Goal: Task Accomplishment & Management: Complete application form

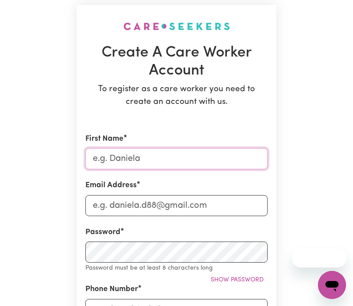
click at [153, 156] on input "First Name" at bounding box center [176, 158] width 182 height 21
type input "CHARISH MAY"
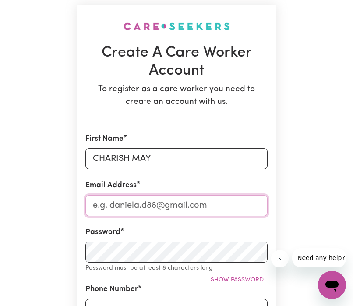
type input "[EMAIL_ADDRESS][DOMAIN_NAME]"
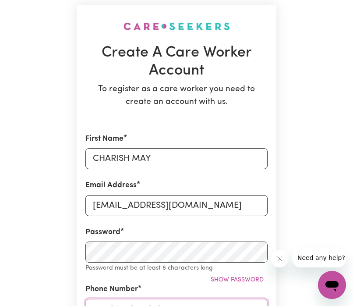
type input "0400918310"
type input "[STREET_ADDRESS]"
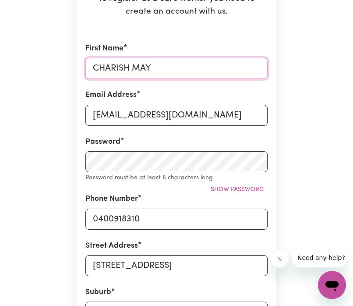
scroll to position [151, 0]
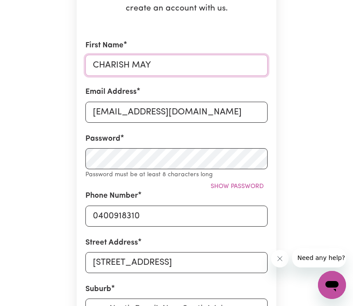
click at [160, 63] on input "CHARISH MAY" at bounding box center [176, 65] width 182 height 21
type input "CHARISH"
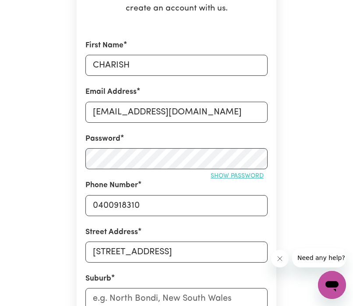
click at [221, 179] on span "Show password" at bounding box center [237, 175] width 53 height 7
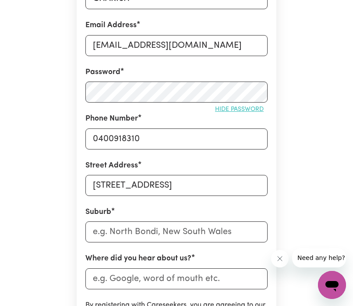
scroll to position [218, 0]
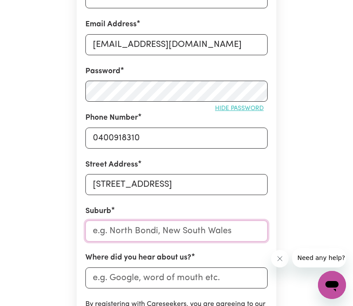
click at [164, 226] on input "text" at bounding box center [176, 230] width 182 height 21
type input "Pou"
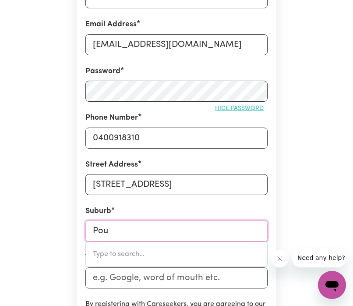
type input "[GEOGRAPHIC_DATA]"
type input "Poun"
type input "[GEOGRAPHIC_DATA]"
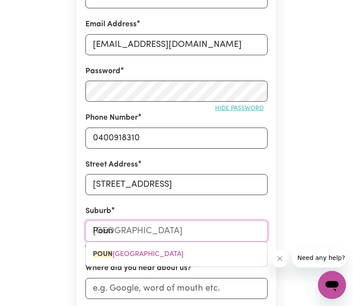
type input "Pou"
type input "[GEOGRAPHIC_DATA]"
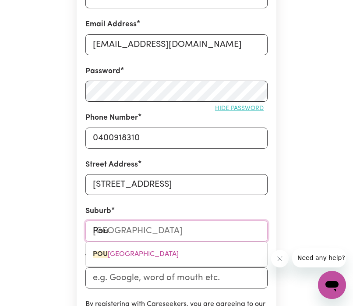
type input "Po"
type input "Point"
type input "Point ARKWRIGHT, [GEOGRAPHIC_DATA], 4573"
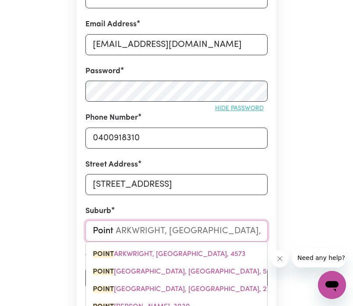
type input "Point C"
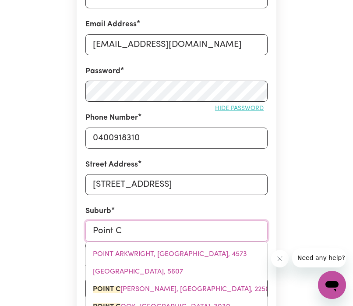
type input "[GEOGRAPHIC_DATA], [GEOGRAPHIC_DATA], 2250"
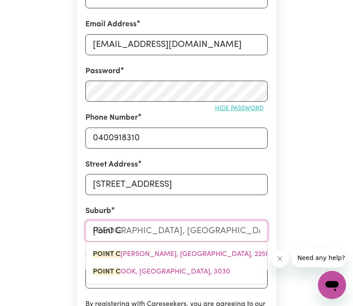
type input "Point Co"
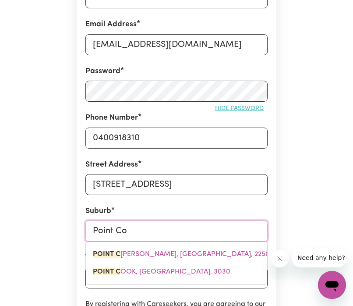
type input "Point Coo"
type input "Point [PERSON_NAME], 3030"
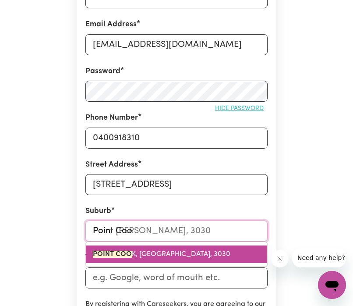
click at [163, 250] on span "POINT COO K, [GEOGRAPHIC_DATA], 3030" at bounding box center [161, 253] width 137 height 7
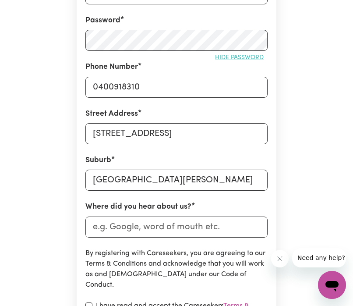
scroll to position [271, 0]
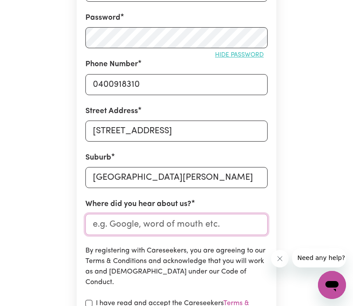
click at [183, 231] on input "Where did you hear about us?" at bounding box center [176, 224] width 182 height 21
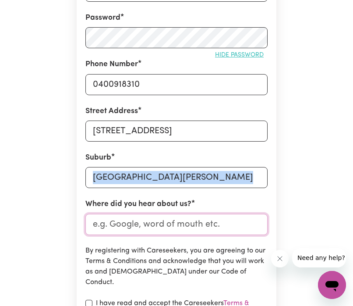
click at [183, 231] on input "Where did you hear about us?" at bounding box center [176, 224] width 182 height 21
click at [187, 223] on input "Where did you hear about us?" at bounding box center [176, 224] width 182 height 21
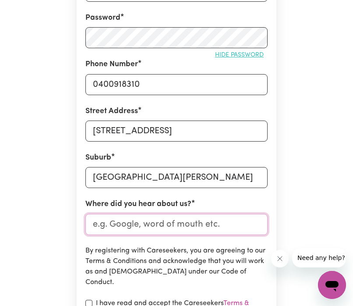
click at [187, 223] on input "Where did you hear about us?" at bounding box center [176, 224] width 182 height 21
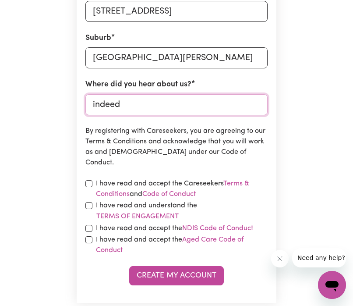
scroll to position [398, 0]
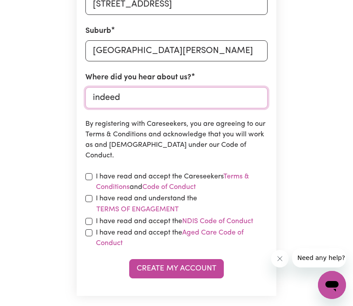
type input "indeed"
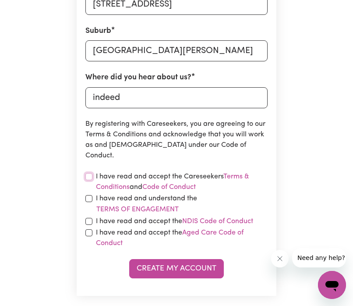
click at [87, 176] on input "checkbox" at bounding box center [88, 176] width 7 height 7
checkbox input "true"
click at [85, 197] on input "checkbox" at bounding box center [88, 198] width 7 height 7
checkbox input "true"
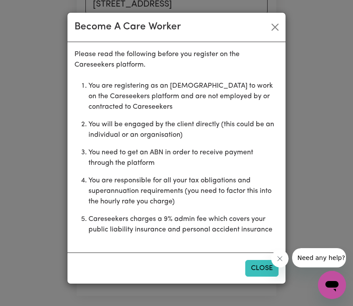
click at [256, 266] on button "Close" at bounding box center [261, 268] width 33 height 17
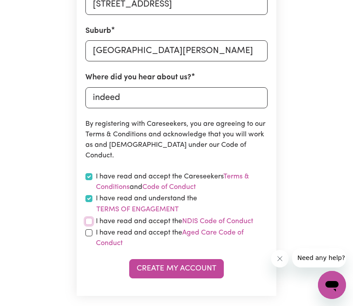
click at [88, 219] on input "checkbox" at bounding box center [88, 221] width 7 height 7
checkbox input "true"
click at [89, 234] on input "checkbox" at bounding box center [88, 232] width 7 height 7
checkbox input "true"
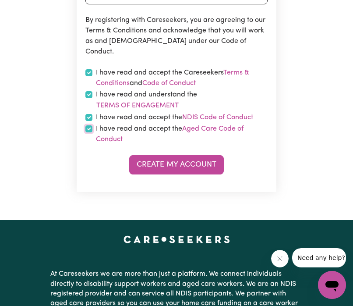
scroll to position [502, 0]
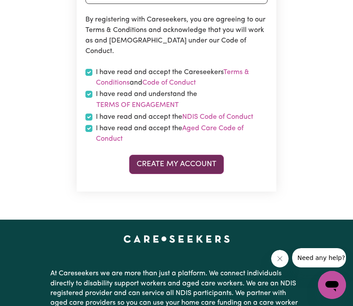
click at [199, 165] on button "Create My Account" at bounding box center [176, 164] width 95 height 19
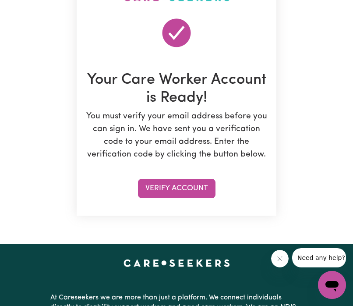
scroll to position [92, 0]
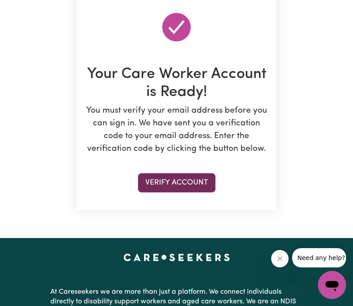
click at [197, 178] on button "Verify Account" at bounding box center [176, 182] width 77 height 19
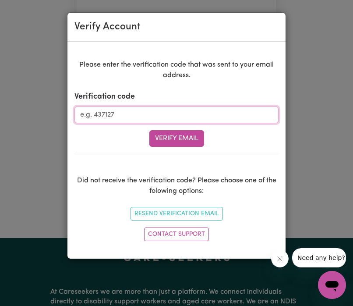
click at [116, 119] on input "Verification code" at bounding box center [176, 114] width 204 height 17
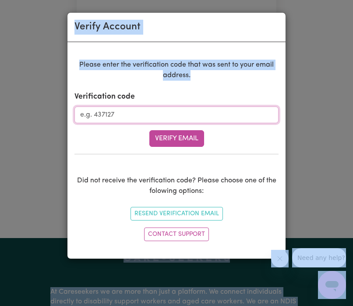
click at [116, 119] on input "Verification code" at bounding box center [176, 114] width 204 height 17
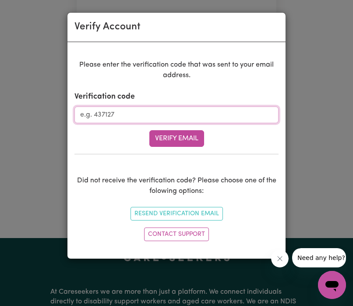
click at [116, 119] on input "Verification code" at bounding box center [176, 114] width 204 height 17
click at [141, 120] on input "Verification code" at bounding box center [176, 114] width 204 height 17
type input "539191"
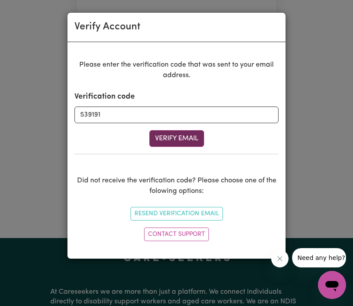
click at [168, 139] on button "Verify Email" at bounding box center [176, 138] width 55 height 17
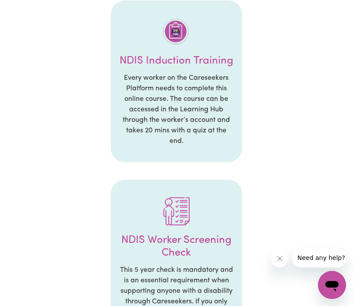
scroll to position [1074, 0]
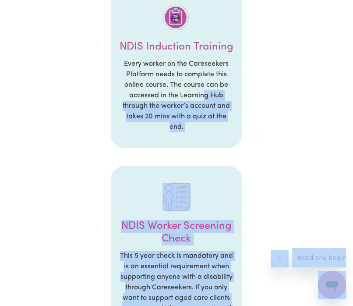
click at [202, 94] on p "Every worker on the Careseekers Platform needs to complete this online course. …" at bounding box center [177, 96] width 114 height 74
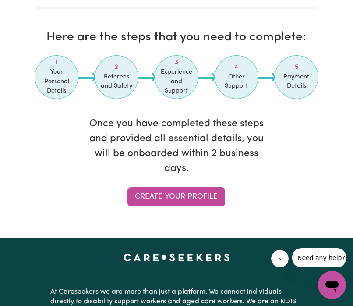
scroll to position [1539, 0]
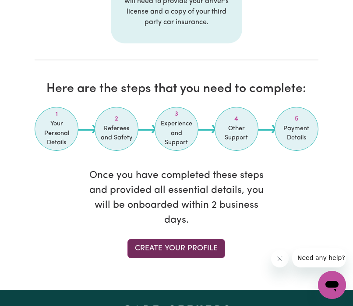
click at [163, 253] on link "Create your profile" at bounding box center [176, 248] width 98 height 19
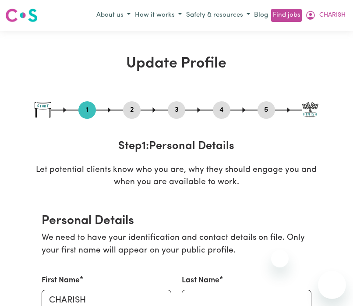
select select "Studying a healthcare related degree or qualification"
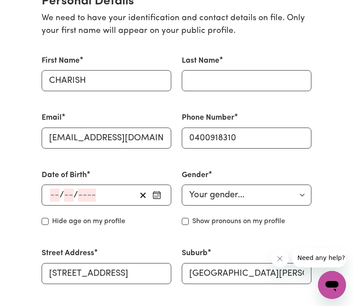
scroll to position [221, 0]
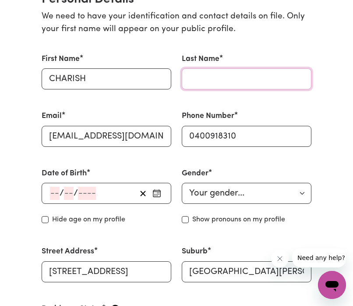
click at [200, 87] on input "Last Name" at bounding box center [247, 78] width 130 height 21
type input "DELIVA"
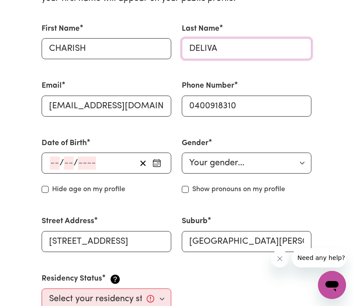
scroll to position [252, 0]
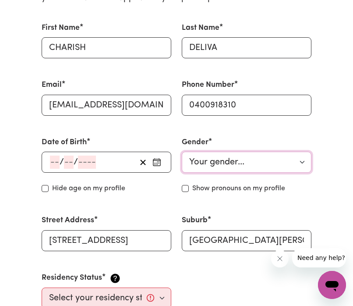
click at [224, 162] on select "Your gender... [DEMOGRAPHIC_DATA] [DEMOGRAPHIC_DATA] [DEMOGRAPHIC_DATA] Other P…" at bounding box center [247, 161] width 130 height 21
select select "[DEMOGRAPHIC_DATA]"
click at [182, 151] on select "Your gender... [DEMOGRAPHIC_DATA] [DEMOGRAPHIC_DATA] [DEMOGRAPHIC_DATA] Other P…" at bounding box center [247, 161] width 130 height 21
click at [124, 155] on div "/ /" at bounding box center [92, 161] width 87 height 13
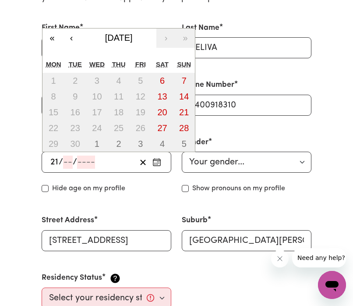
type input "21"
type input "05"
type input "199"
type input "1990-05-21"
type input "5"
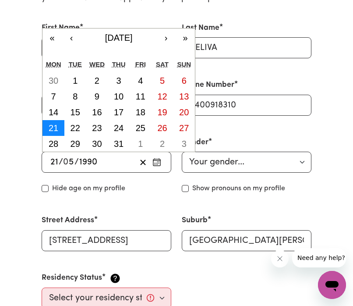
type input "1990"
click at [49, 131] on abbr "21" at bounding box center [54, 128] width 10 height 10
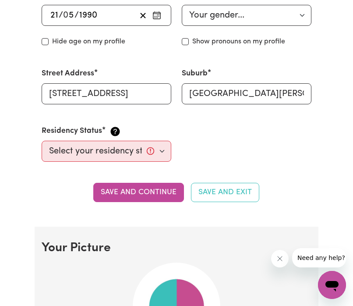
scroll to position [401, 0]
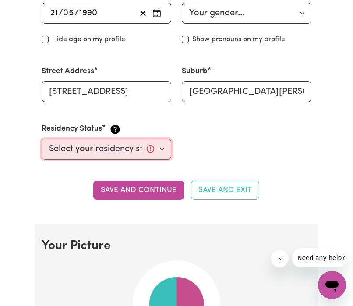
click at [162, 147] on select "Select your residency status... Australian citizen Australian PR Temporary Work…" at bounding box center [107, 148] width 130 height 21
select select "Temporary Work Visa"
click at [42, 138] on select "Select your residency status... Australian citizen Australian PR Temporary Work…" at bounding box center [107, 148] width 130 height 21
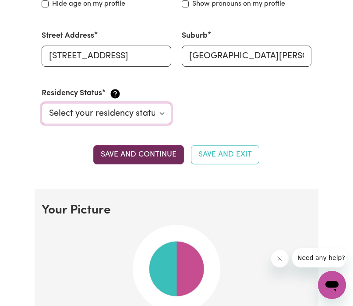
scroll to position [437, 0]
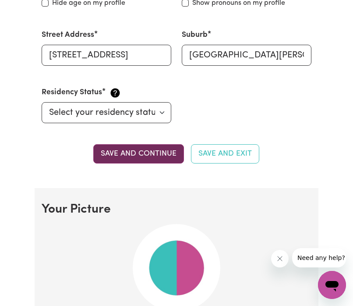
click at [175, 157] on button "Save and continue" at bounding box center [138, 153] width 91 height 19
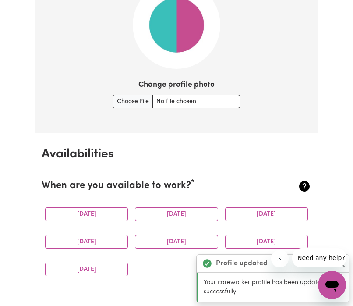
scroll to position [682, 0]
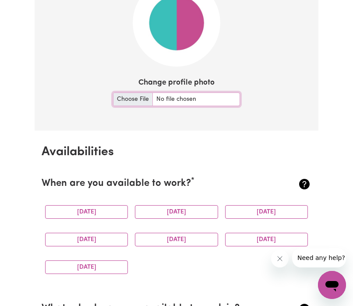
click at [135, 95] on input "Change profile photo" at bounding box center [176, 99] width 127 height 14
type input "C:\fakepath\EAFE23C7-4369-424B-A612-265B816F4834.png"
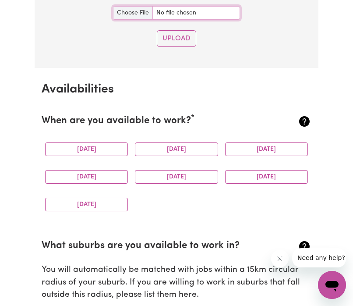
scroll to position [939, 0]
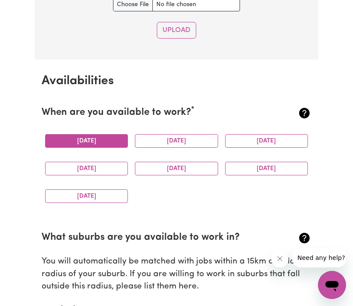
click at [121, 138] on button "Monday" at bounding box center [86, 141] width 83 height 14
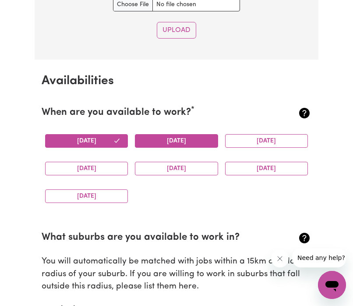
click at [172, 142] on button "Tuesday" at bounding box center [176, 141] width 83 height 14
click at [245, 138] on button "Wednesday" at bounding box center [266, 141] width 83 height 14
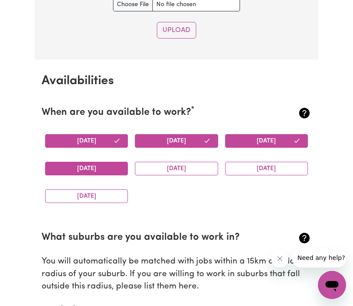
click at [112, 165] on button "Thursday" at bounding box center [86, 169] width 83 height 14
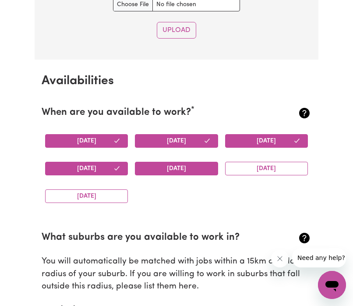
click at [164, 169] on button "Friday" at bounding box center [176, 169] width 83 height 14
click at [241, 166] on button "Saturday" at bounding box center [266, 169] width 83 height 14
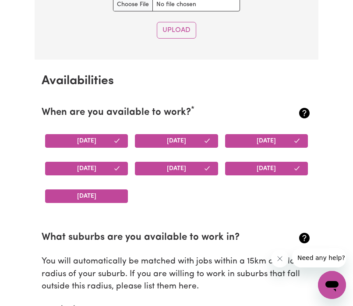
click at [103, 192] on button "Sunday" at bounding box center [86, 196] width 83 height 14
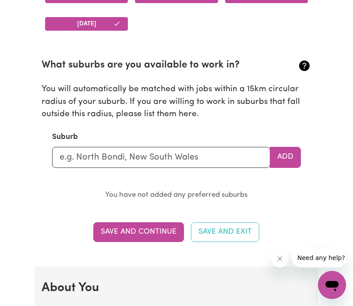
scroll to position [1112, 0]
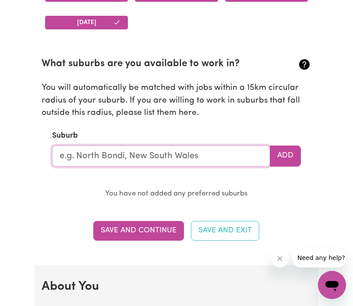
click at [183, 147] on input "text" at bounding box center [161, 155] width 218 height 21
click at [173, 165] on input "text" at bounding box center [161, 155] width 218 height 21
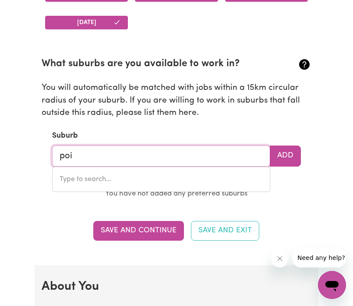
type input "poin"
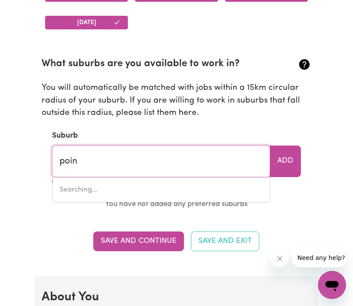
type input "poinT ARKWRIGHT, Queensland, 4573"
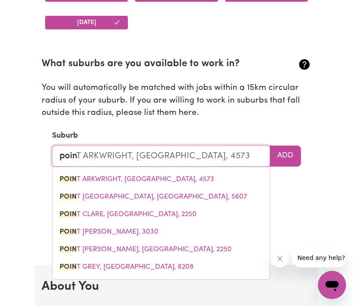
type input "point"
type input "point ARKWRIGHT, Queensland, 4573"
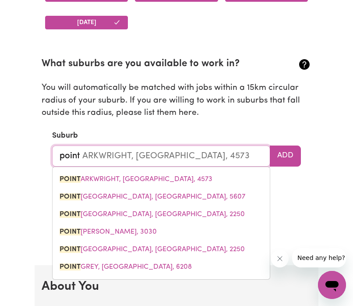
type input "point c"
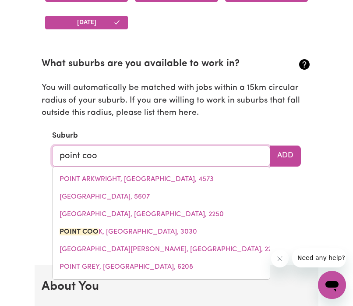
type input "point cook"
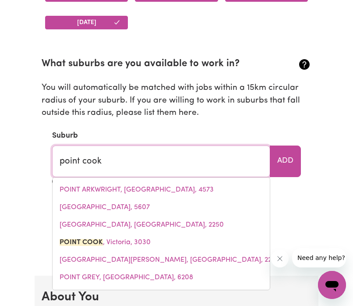
type input "point cook, Victoria, 3030"
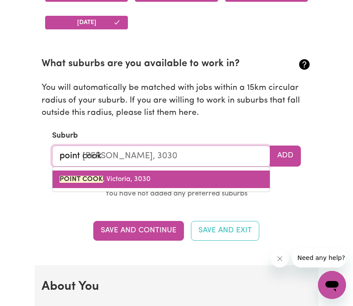
click at [211, 180] on link "POINT COOK , Victoria, 3030" at bounding box center [161, 179] width 217 height 18
type input "[GEOGRAPHIC_DATA][PERSON_NAME]"
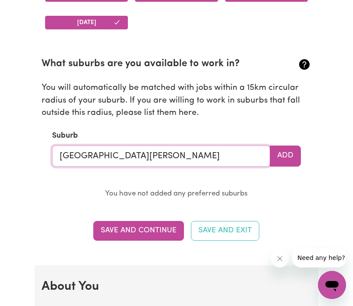
type input "[GEOGRAPHIC_DATA][PERSON_NAME]"
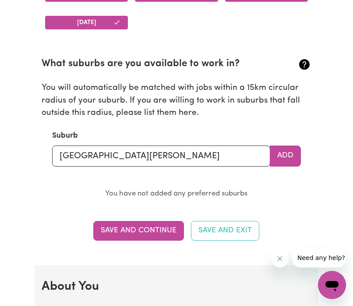
click at [292, 175] on section "What suburbs are you available to work in? You will automatically be matched wi…" at bounding box center [177, 121] width 270 height 157
click at [293, 155] on button "Add" at bounding box center [285, 155] width 31 height 21
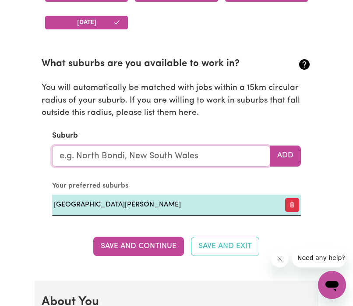
click at [226, 158] on input "text" at bounding box center [161, 155] width 218 height 21
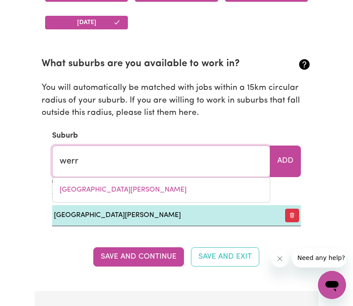
type input "werri"
type input "werri BEACH, New South Wales, 2534"
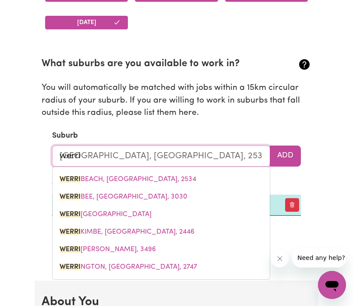
type input "werrib"
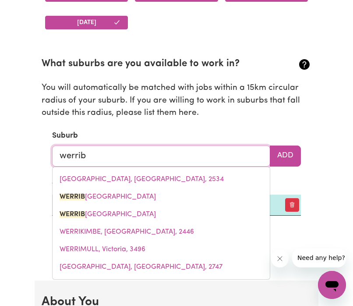
type input "werribe"
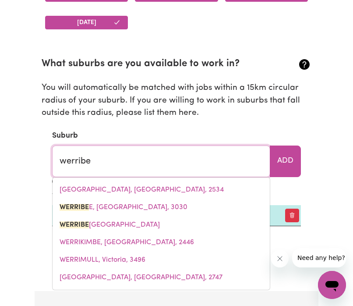
type input "werribeE, Victoria, 3030"
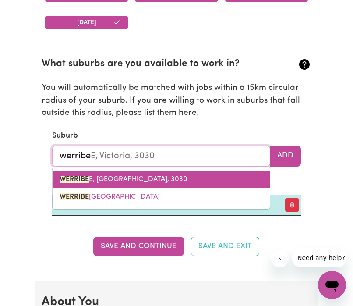
click at [216, 177] on link "WERRIBE E, Victoria, 3030" at bounding box center [161, 179] width 217 height 18
type input "WERRIBEE, Victoria, 3030"
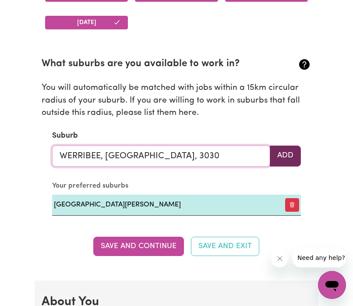
type input "WERRIBEE, Victoria, 3030"
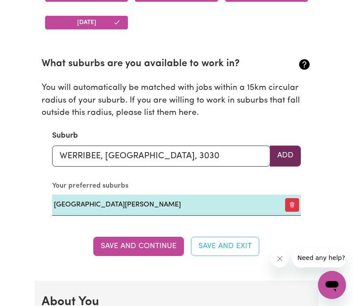
click at [275, 158] on button "Add" at bounding box center [285, 155] width 31 height 21
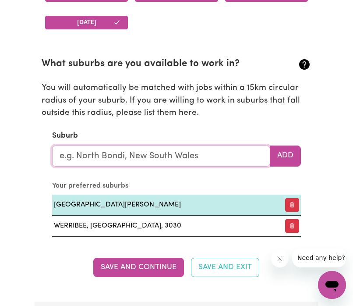
click at [213, 156] on input "text" at bounding box center [161, 155] width 218 height 21
type input "wer"
type input "werRIBEE, Victoria, 3030"
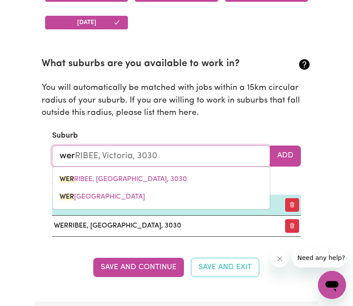
type input "werr"
type input "werrIBEE, Victoria, 3030"
type input "werri"
type input "werriBEE, Victoria, 3030"
type input "werrib"
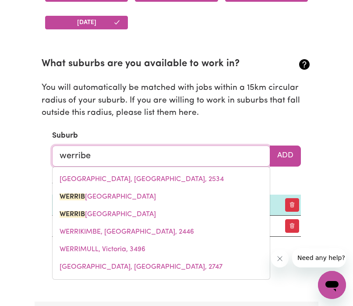
type input "werribee"
type input "werribee, Victoria, 3030"
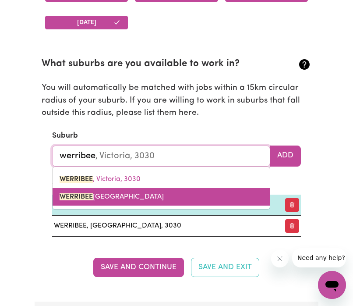
click at [176, 191] on link "WERRIBEE SOUTH, Victoria, 3030" at bounding box center [161, 197] width 217 height 18
type input "WERRIBEE SOUTH, Victoria, 3030"
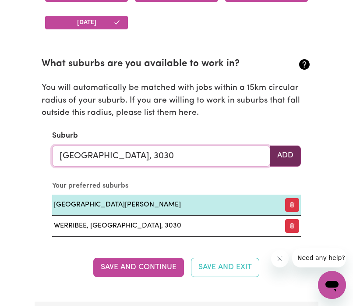
type input "WERRIBEE SOUTH, Victoria, 3030"
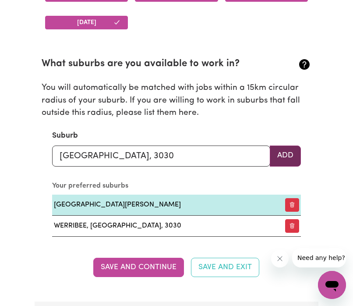
click at [283, 162] on button "Add" at bounding box center [285, 155] width 31 height 21
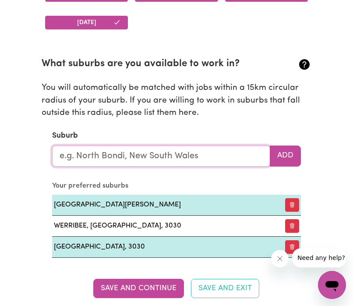
click at [235, 157] on input "text" at bounding box center [161, 155] width 218 height 21
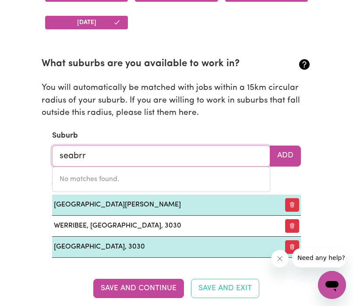
type input "seabr"
type input "seabrOOK, Victoria, 3028"
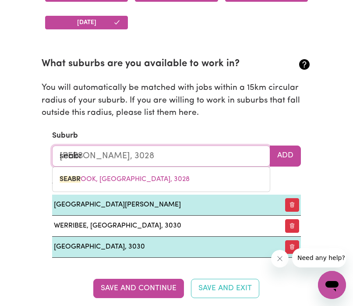
click at [208, 188] on div "SEABR OOK, Victoria, 3028" at bounding box center [161, 178] width 218 height 25
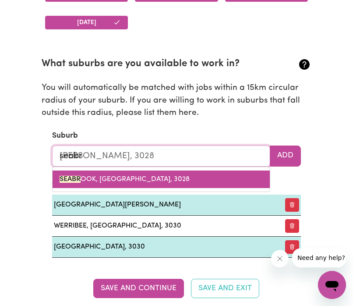
click at [210, 183] on link "SEABR OOK, Victoria, 3028" at bounding box center [161, 179] width 217 height 18
type input "SEABROOK, Victoria, 3028"
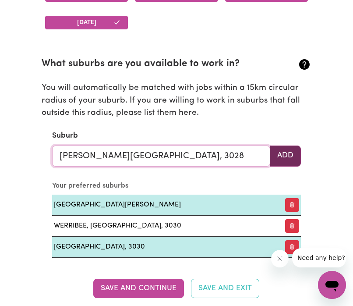
type input "SEABROOK, Victoria, 3028"
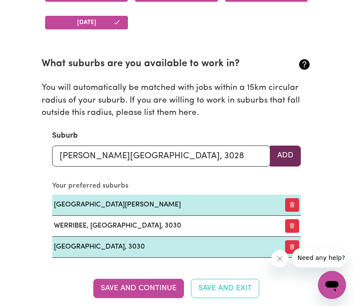
click at [292, 163] on button "Add" at bounding box center [285, 155] width 31 height 21
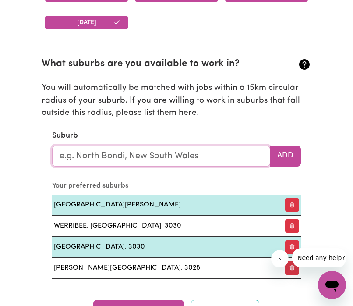
click at [222, 161] on input "text" at bounding box center [161, 155] width 218 height 21
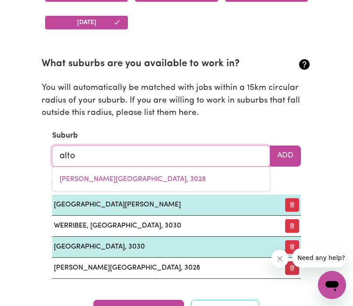
type input "alton"
type input "alton DOWNS, Queensland, 4702"
type input "altona"
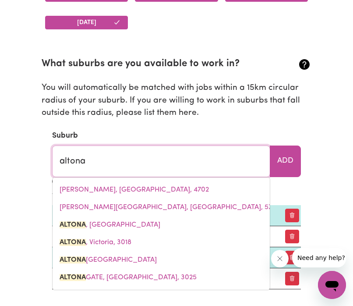
type input "altona, South Australia, 5351"
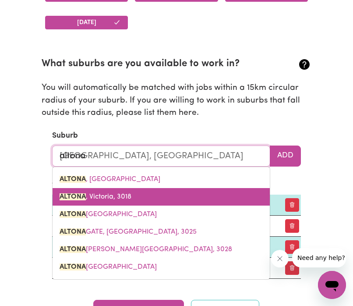
click at [148, 194] on link "ALTONA , Victoria, 3018" at bounding box center [161, 197] width 217 height 18
type input "ALTONA, Victoria, 3018"
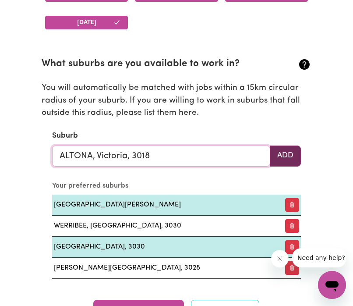
type input "ALTONA, Victoria, 3018"
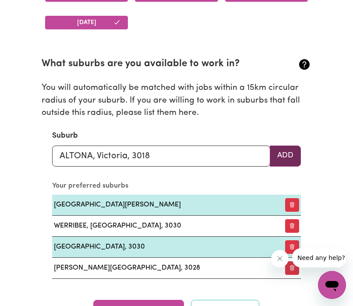
click at [295, 151] on button "Add" at bounding box center [285, 155] width 31 height 21
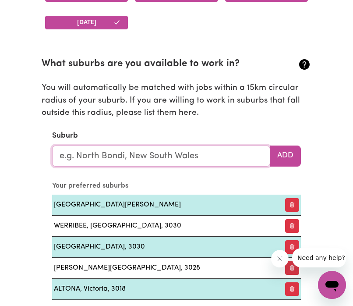
click at [191, 162] on input "text" at bounding box center [161, 155] width 218 height 21
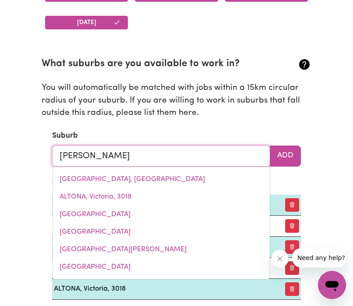
type input "hopper"
type input "hopperS CROSSING, Victoria, 3029"
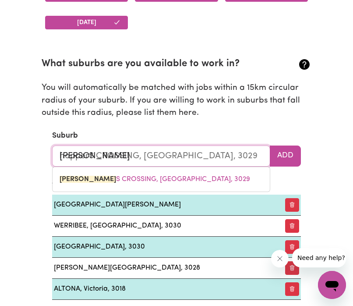
type input "hoppers"
type input "hoppers CROSSING, Victoria, 3029"
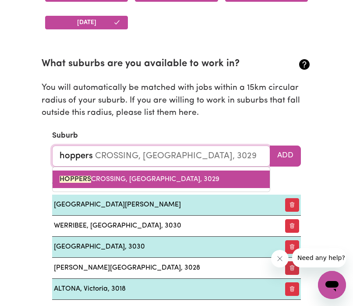
click at [179, 180] on link "HOPPERS CROSSING, Victoria, 3029" at bounding box center [161, 179] width 217 height 18
type input "HOPPERS CROSSING, Victoria, 3029"
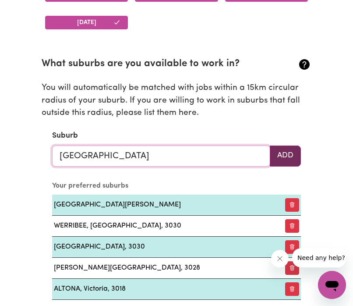
type input "HOPPERS CROSSING, Victoria, 3029"
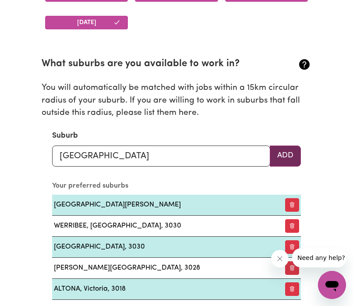
click at [287, 155] on button "Add" at bounding box center [285, 155] width 31 height 21
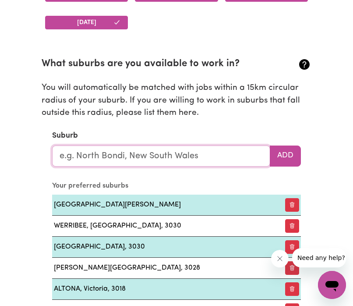
click at [233, 158] on input "text" at bounding box center [161, 155] width 218 height 21
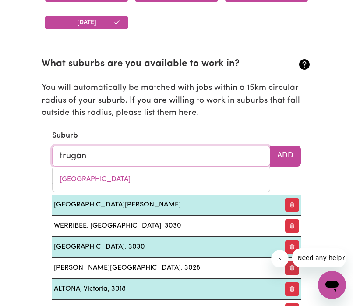
type input "trugani"
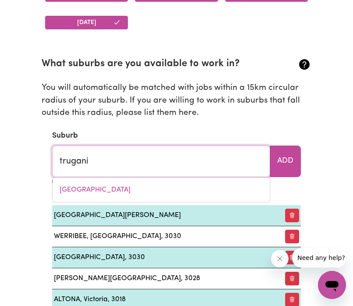
type input "truganiNA, Victoria, 3029"
type input "truganin"
type input "truganinA, Victoria, 3029"
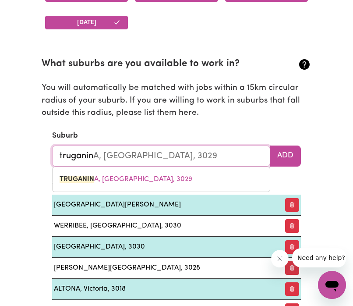
type input "truganina"
type input "truganina, Victoria, 3029"
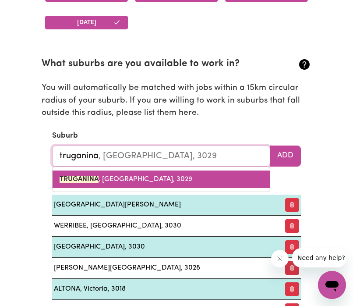
click at [194, 175] on link "TRUGANINA , Victoria, 3029" at bounding box center [161, 179] width 217 height 18
type input "TRUGANINA, Victoria, 3029"
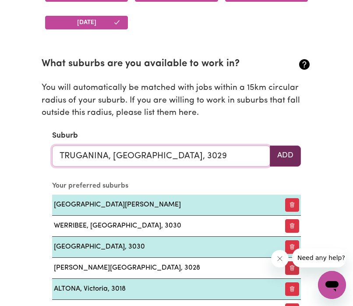
type input "TRUGANINA, Victoria, 3029"
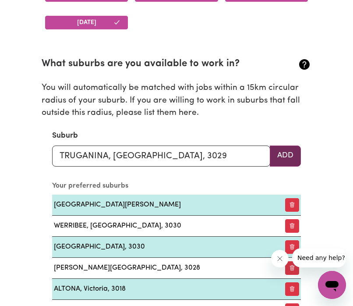
click at [282, 157] on button "Add" at bounding box center [285, 155] width 31 height 21
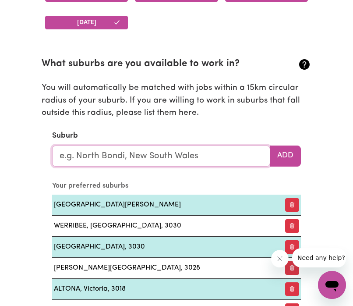
click at [236, 156] on input "text" at bounding box center [161, 155] width 218 height 21
type input "derr"
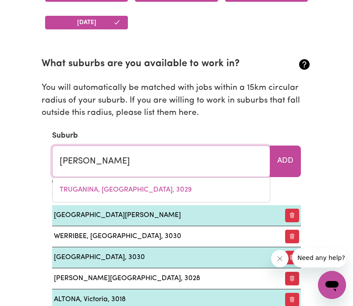
type input "derrI DERRA, Queensland, 4626"
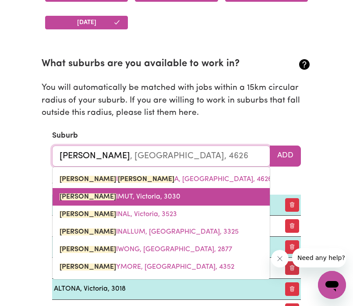
click at [164, 191] on link "DERR IMUT, Victoria, 3030" at bounding box center [161, 197] width 217 height 18
type input "DERRIMUT, Victoria, 3030"
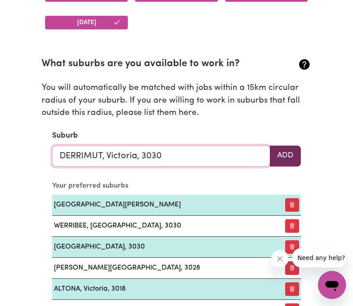
type input "DERRIMUT, Victoria, 3030"
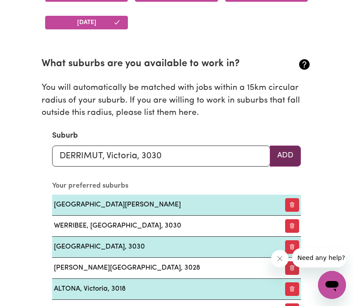
click at [280, 160] on button "Add" at bounding box center [285, 155] width 31 height 21
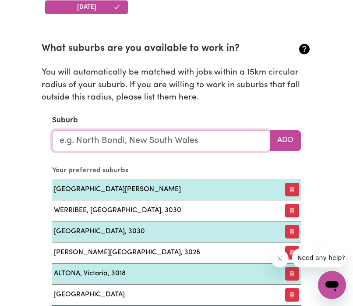
click at [258, 142] on input "text" at bounding box center [161, 140] width 218 height 21
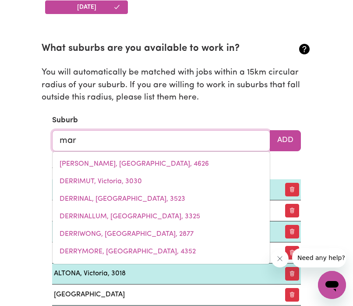
type input "marr"
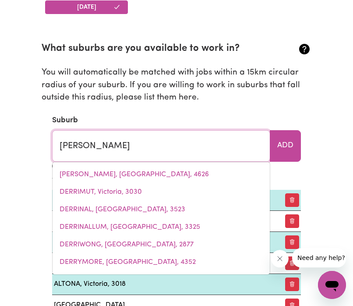
type input "marrABEL, South Australia, 5413"
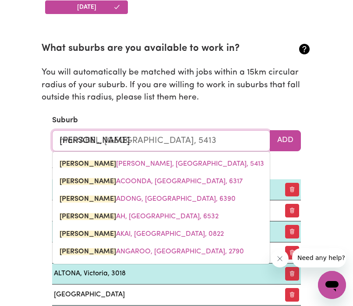
type input "marri"
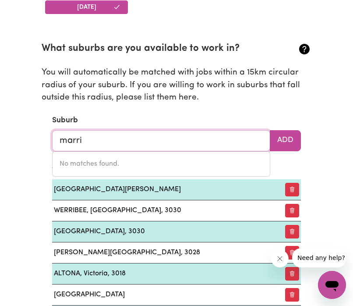
type input "marr"
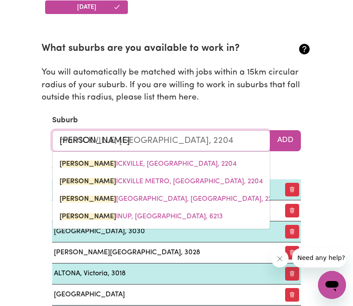
type input "marrABEL, South Australia, 5413"
type input "mar"
type input "marRABEL, South Australia, 5413"
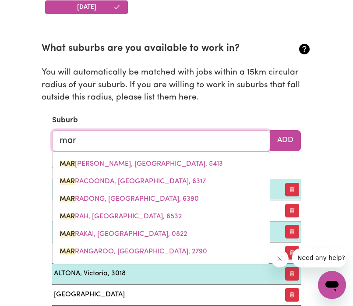
type input "marAGLE, New South Wales, 2653"
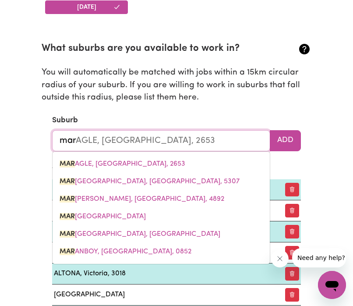
type input "mari"
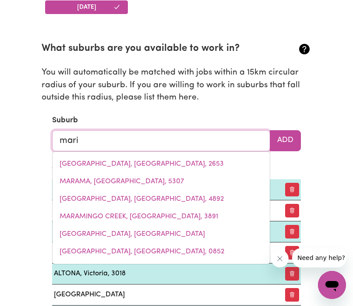
type input "mariA CREEKS, Queensland, 4855"
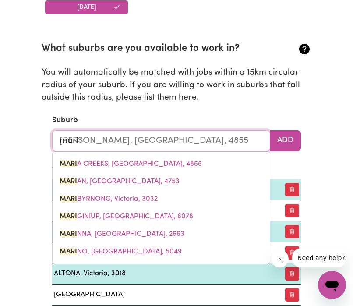
type input "marib"
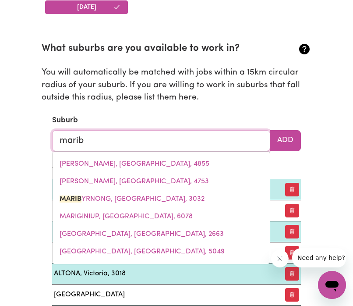
type input "maribYRNONG, Victoria, 3032"
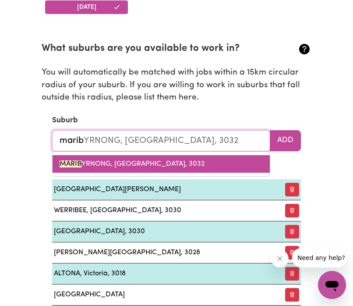
click at [242, 164] on link "MARIB YRNONG, Victoria, 3032" at bounding box center [161, 164] width 217 height 18
type input "MARIBYRNONG, Victoria, 3032"
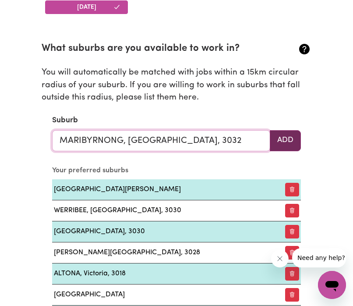
type input "MARIBYRNONG, Victoria, 3032"
click at [293, 141] on button "Add" at bounding box center [285, 140] width 31 height 21
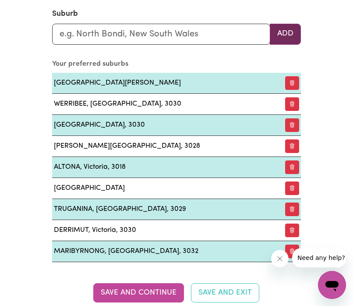
scroll to position [1225, 0]
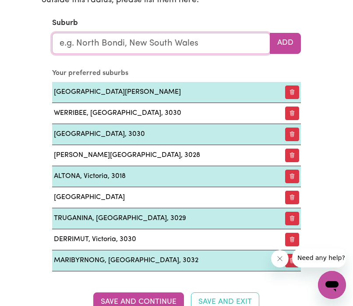
click at [237, 46] on input "text" at bounding box center [161, 43] width 218 height 21
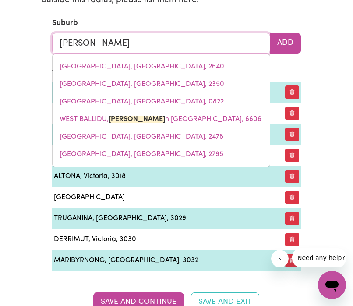
type input "western"
type input "western CREEK, Queensland, 4357"
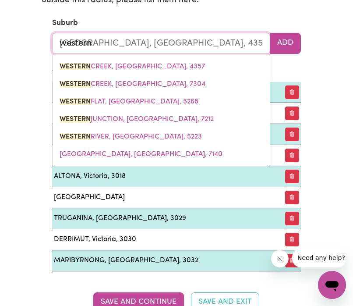
type input "wester"
type input "westerN CREEK, Queensland, 4357"
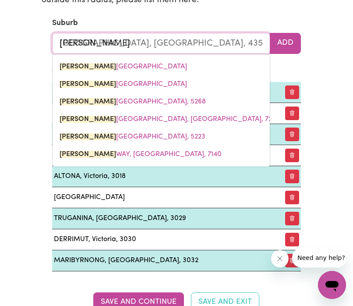
type input "weste"
type input "westeRN CREEK, Queensland, 4357"
type input "west"
type input "westERN CREEK, Queensland, 4357"
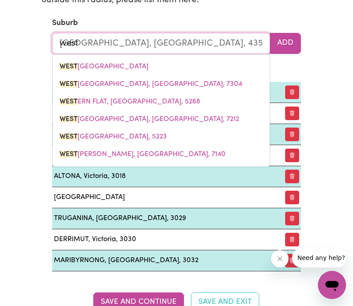
type input "wes"
type input "wesTERN CREEK, Queensland, 4357"
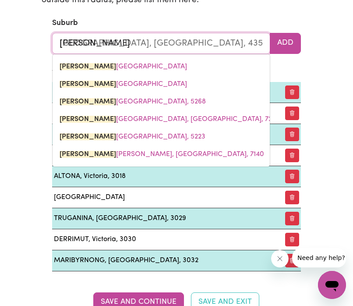
type input "we"
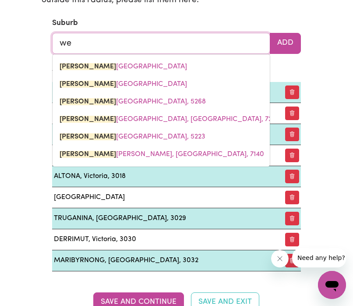
type input "w"
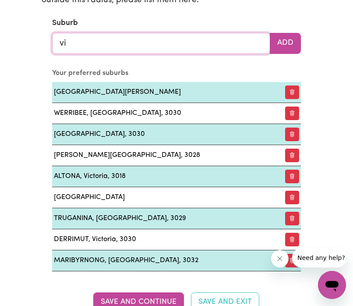
type input "vic"
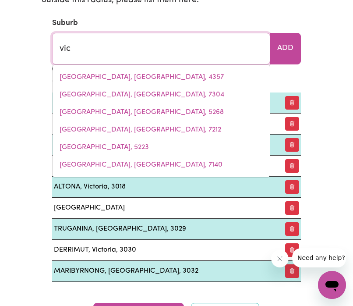
type input "vicTOR HARBOR, South Australia, 5211"
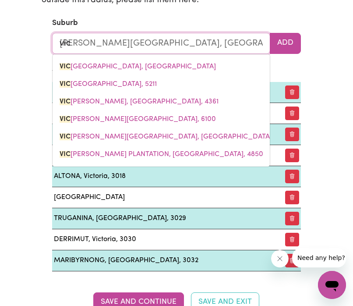
type input "vict"
type input "victOR HARBOR, South Australia, 5211"
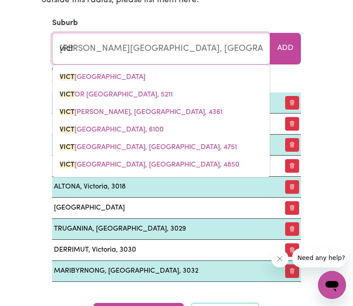
type input "victo"
type input "victoR HARBOR, South Australia, 5211"
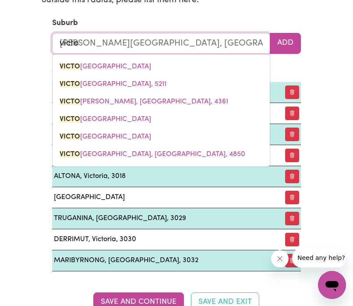
type input "vict"
type input "victOR HARBOR, South Australia, 5211"
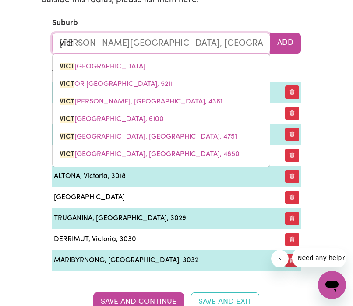
type input "vic"
type input "vicTOR HARBOR, South Australia, 5211"
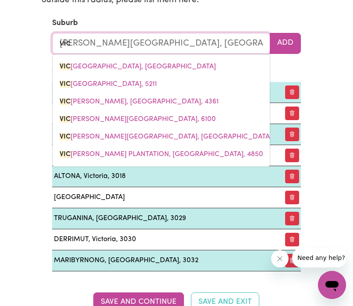
type input "vi"
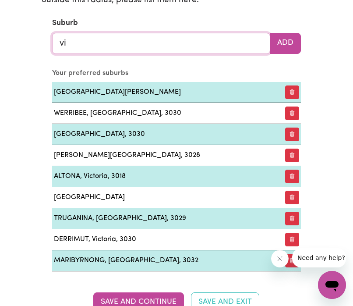
type input "v"
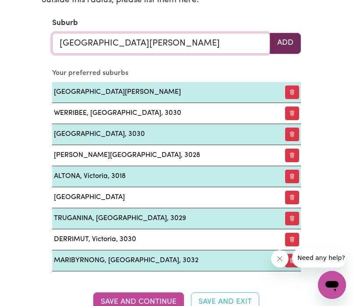
type input "ALTONA MEADOWS, Victoria, 3028"
click at [292, 40] on button "Add" at bounding box center [285, 43] width 31 height 21
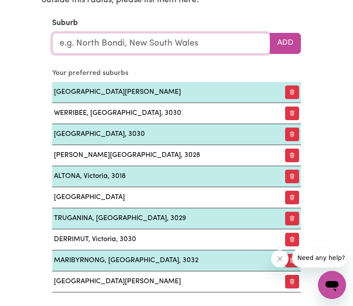
click at [217, 41] on input "text" at bounding box center [161, 43] width 218 height 21
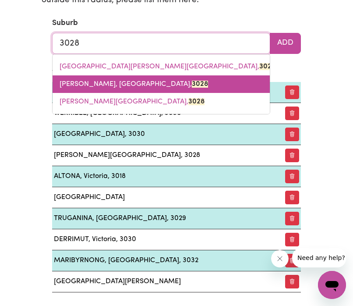
click at [171, 82] on link "LAVERTON, Victoria, 3028" at bounding box center [161, 84] width 217 height 18
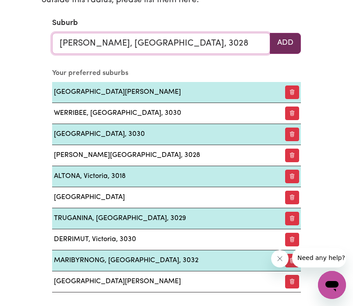
type input "LAVERTON, Victoria, 3028"
click at [288, 45] on button "Add" at bounding box center [285, 43] width 31 height 21
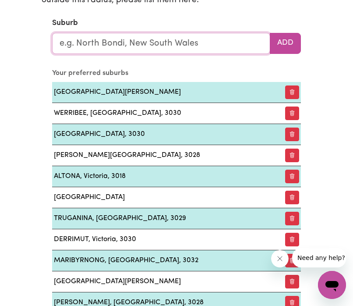
click at [225, 44] on input "text" at bounding box center [161, 43] width 218 height 21
type input "3"
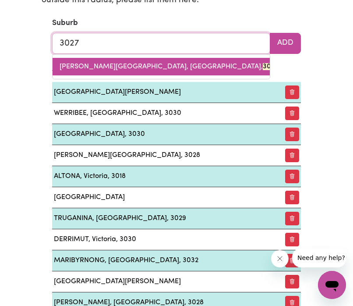
click at [198, 70] on link "WILLIAMS LANDING, Victoria, 3027" at bounding box center [161, 67] width 217 height 18
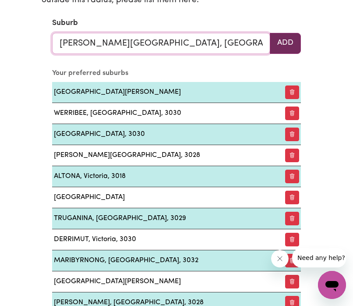
type input "WILLIAMS LANDING, Victoria, 3027"
click at [280, 52] on button "Add" at bounding box center [285, 43] width 31 height 21
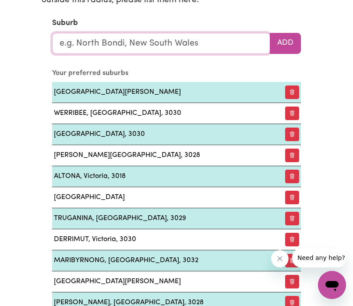
click at [231, 43] on input "text" at bounding box center [161, 43] width 218 height 21
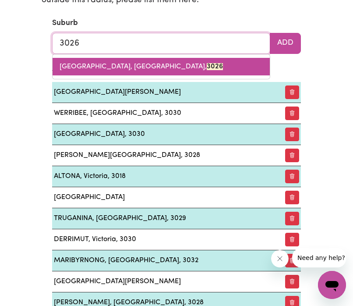
click at [202, 63] on link "LAVERTON NORTH, Victoria, 3026" at bounding box center [161, 67] width 217 height 18
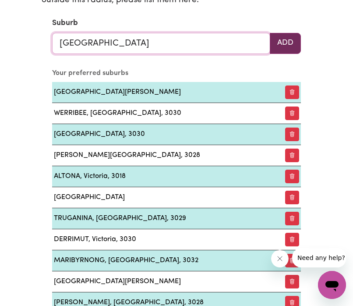
type input "LAVERTON NORTH, Victoria, 3026"
click at [291, 43] on button "Add" at bounding box center [285, 43] width 31 height 21
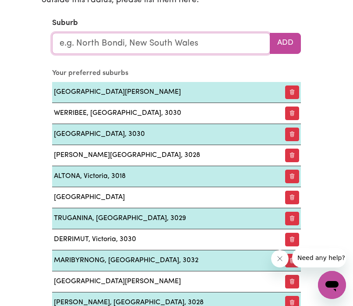
click at [230, 44] on input "text" at bounding box center [161, 43] width 218 height 21
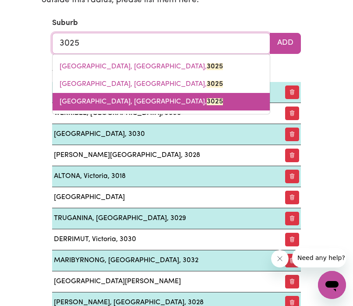
click at [160, 94] on link "ALTONA NORTH, Victoria, 3025" at bounding box center [161, 102] width 217 height 18
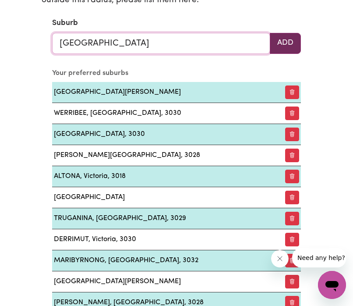
type input "ALTONA NORTH, Victoria, 3025"
click at [285, 44] on button "Add" at bounding box center [285, 43] width 31 height 21
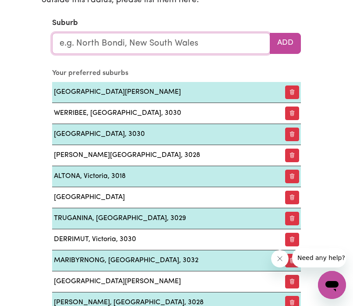
click at [229, 38] on input "text" at bounding box center [161, 43] width 218 height 21
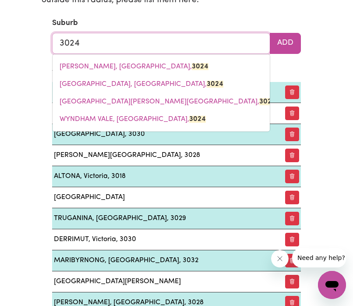
type input "3024"
click at [312, 74] on section "Availabilities When are you available to work? * Monday Tuesday Wednesday Thurs…" at bounding box center [177, 107] width 284 height 667
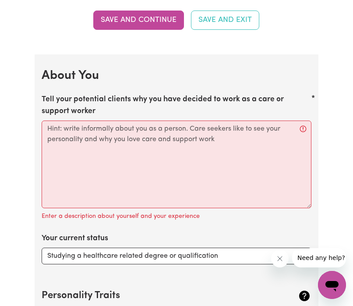
scroll to position [1566, 0]
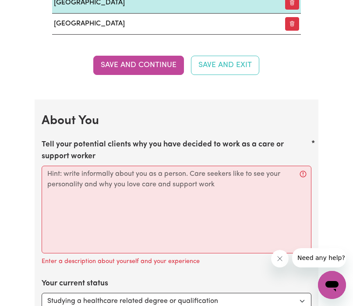
click at [104, 164] on div "Tell your potential clients why you have decided to work as a care or support w…" at bounding box center [177, 203] width 270 height 128
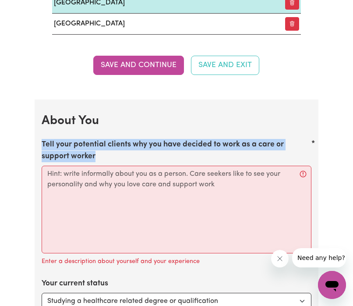
click at [109, 153] on label "Tell your potential clients why you have decided to work as a care or support w…" at bounding box center [177, 150] width 270 height 23
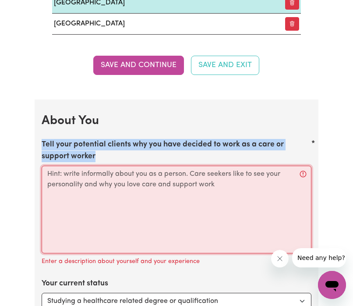
click at [109, 165] on textarea "Tell your potential clients why you have decided to work as a care or support w…" at bounding box center [177, 209] width 270 height 88
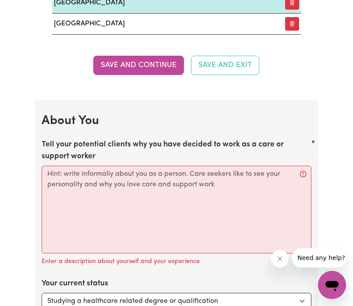
click at [109, 153] on label "Tell your potential clients why you have decided to work as a care or support w…" at bounding box center [177, 150] width 270 height 23
click at [109, 165] on textarea "Tell your potential clients why you have decided to work as a care or support w…" at bounding box center [177, 209] width 270 height 88
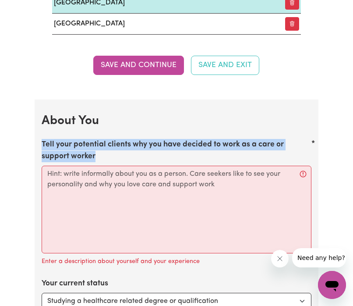
click at [109, 153] on label "Tell your potential clients why you have decided to work as a care or support w…" at bounding box center [177, 150] width 270 height 23
click at [109, 165] on textarea "Tell your potential clients why you have decided to work as a care or support w…" at bounding box center [177, 209] width 270 height 88
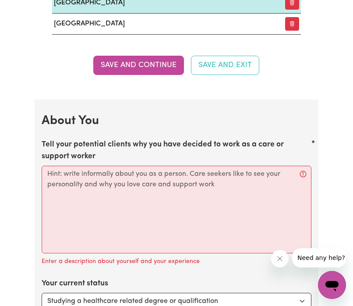
click at [109, 153] on label "Tell your potential clients why you have decided to work as a care or support w…" at bounding box center [177, 150] width 270 height 23
click at [109, 165] on textarea "Tell your potential clients why you have decided to work as a care or support w…" at bounding box center [177, 209] width 270 height 88
copy label "Tell your potential clients why you have decided to work as a care or support w…"
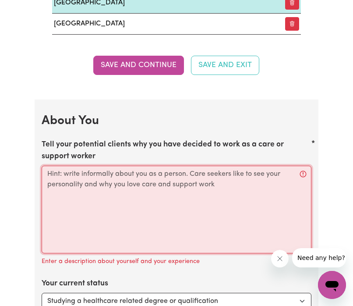
click at [161, 187] on textarea "Tell your potential clients why you have decided to work as a care or support w…" at bounding box center [177, 209] width 270 height 88
paste textarea "“I chose to work as a care and support worker because I find purpose in helping…"
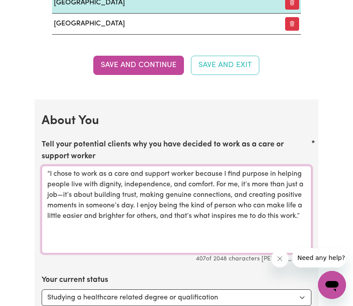
click at [51, 171] on textarea "“I chose to work as a care and support worker because I find purpose in helping…" at bounding box center [177, 209] width 270 height 88
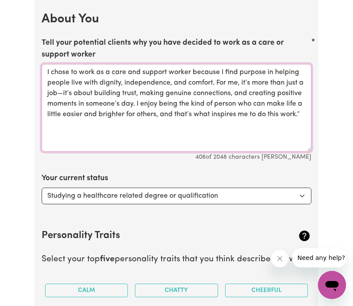
scroll to position [1691, 0]
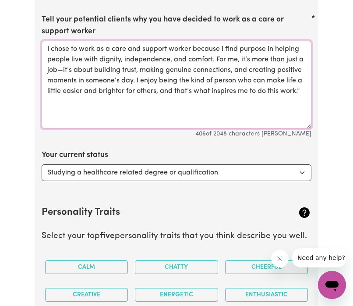
click at [302, 90] on textarea "I chose to work as a care and support worker because I find purpose in helping …" at bounding box center [177, 85] width 270 height 88
type textarea "I chose to work as a care and support worker because I find purpose in helping …"
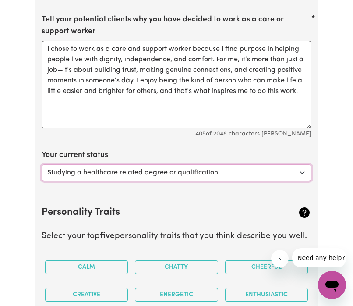
click at [299, 172] on select "Select... Studying a healthcare related degree or qualification Studying a non-…" at bounding box center [177, 172] width 270 height 17
click at [42, 164] on select "Select... Studying a healthcare related degree or qualification Studying a non-…" at bounding box center [177, 172] width 270 height 17
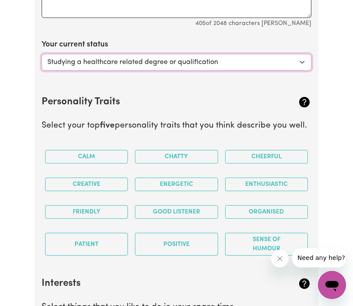
scroll to position [1803, 0]
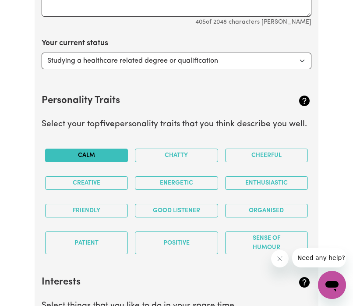
click at [102, 148] on button "Calm" at bounding box center [86, 155] width 83 height 14
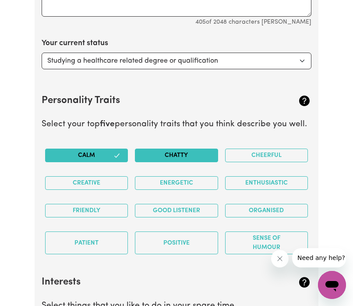
click at [169, 158] on button "Chatty" at bounding box center [176, 155] width 83 height 14
click at [275, 155] on button "Cheerful" at bounding box center [266, 155] width 83 height 14
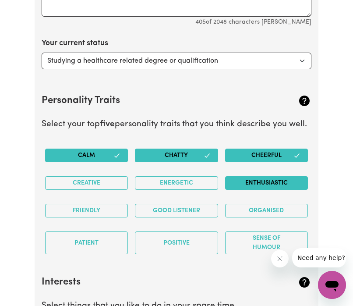
click at [260, 177] on button "Enthusiastic" at bounding box center [266, 183] width 83 height 14
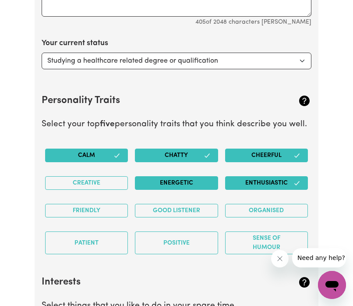
click at [198, 188] on button "Energetic" at bounding box center [176, 183] width 83 height 14
click at [92, 191] on div "Creative" at bounding box center [87, 183] width 90 height 28
click at [112, 181] on button "Creative" at bounding box center [86, 183] width 83 height 14
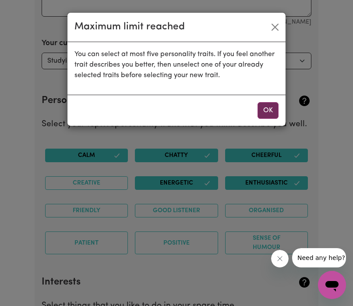
click at [264, 103] on button "OK" at bounding box center [267, 110] width 21 height 17
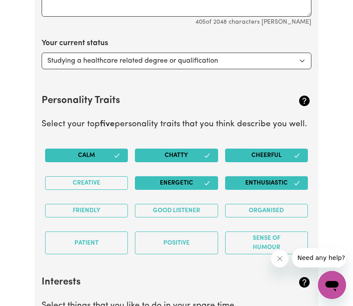
click at [210, 158] on icon "button" at bounding box center [207, 155] width 7 height 7
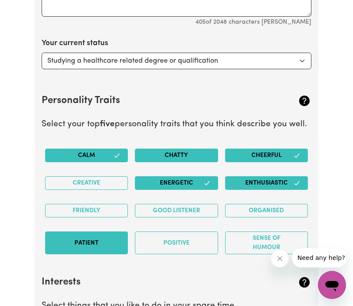
click at [97, 250] on button "Patient" at bounding box center [86, 242] width 83 height 23
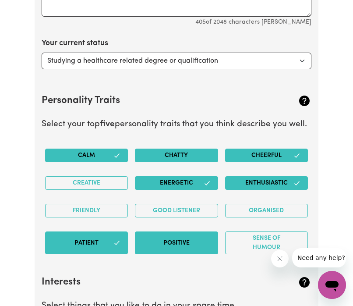
click at [183, 243] on button "Positive" at bounding box center [176, 242] width 83 height 23
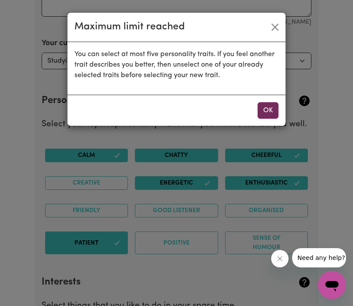
click at [269, 112] on button "OK" at bounding box center [267, 110] width 21 height 17
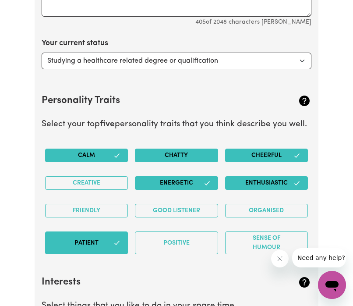
click at [213, 184] on button "Energetic" at bounding box center [176, 183] width 83 height 14
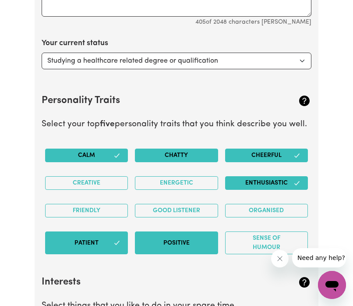
click at [204, 242] on button "Positive" at bounding box center [176, 242] width 83 height 23
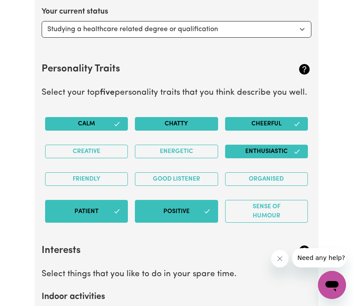
scroll to position [1837, 0]
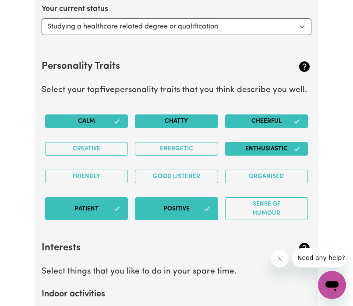
click at [250, 119] on button "Cheerful" at bounding box center [266, 121] width 83 height 14
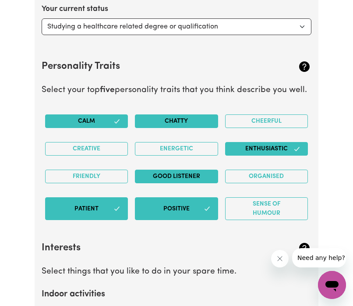
click at [179, 179] on button "Good Listener" at bounding box center [176, 176] width 83 height 14
click at [119, 174] on button "Friendly" at bounding box center [86, 176] width 83 height 14
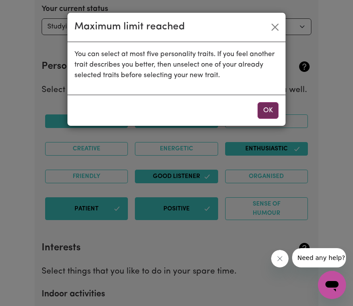
click at [273, 107] on button "OK" at bounding box center [267, 110] width 21 height 17
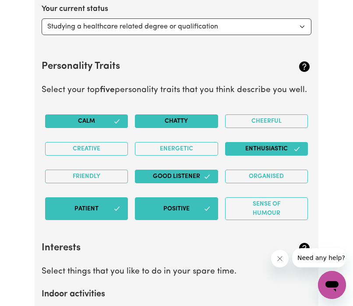
click at [208, 174] on icon "button" at bounding box center [207, 176] width 7 height 7
click at [263, 116] on button "Cheerful" at bounding box center [266, 121] width 83 height 14
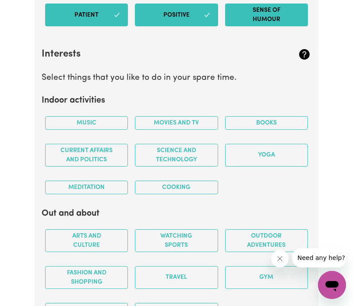
scroll to position [2031, 0]
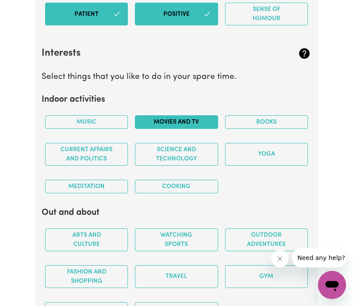
click at [155, 120] on button "Movies and TV" at bounding box center [176, 122] width 83 height 14
click at [123, 121] on button "Music" at bounding box center [86, 122] width 83 height 14
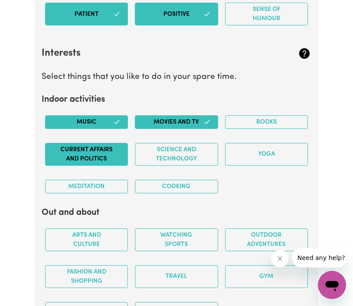
click at [109, 150] on button "Current Affairs and Politics" at bounding box center [86, 154] width 83 height 23
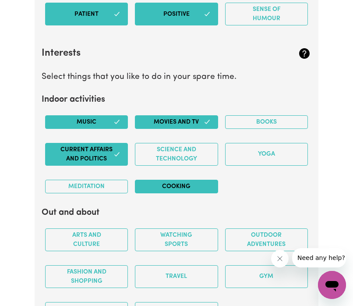
click at [153, 184] on button "Cooking" at bounding box center [176, 186] width 83 height 14
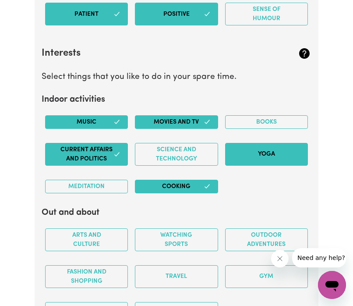
click at [267, 156] on button "Yoga" at bounding box center [266, 154] width 83 height 23
click at [243, 124] on button "Books" at bounding box center [266, 122] width 83 height 14
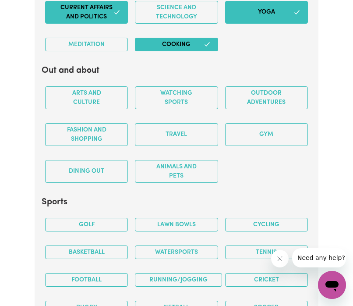
scroll to position [2175, 0]
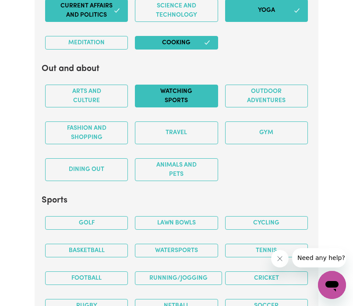
click at [189, 92] on button "Watching sports" at bounding box center [176, 95] width 83 height 23
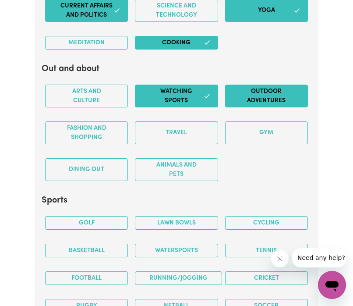
click at [278, 102] on button "Outdoor adventures" at bounding box center [266, 95] width 83 height 23
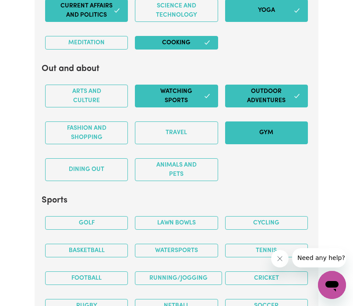
click at [250, 133] on button "Gym" at bounding box center [266, 132] width 83 height 23
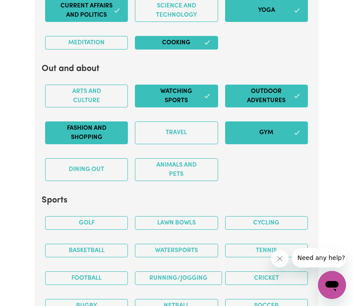
click at [118, 131] on button "Fashion and shopping" at bounding box center [86, 132] width 83 height 23
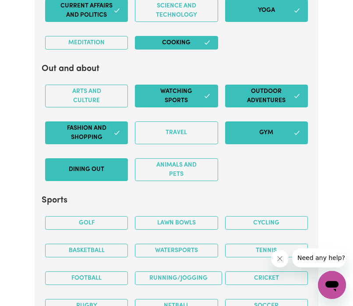
click at [107, 173] on button "Dining out" at bounding box center [86, 169] width 83 height 23
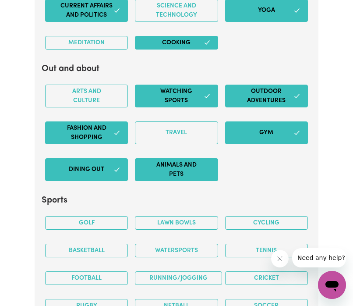
click at [170, 171] on button "Animals and pets" at bounding box center [176, 169] width 83 height 23
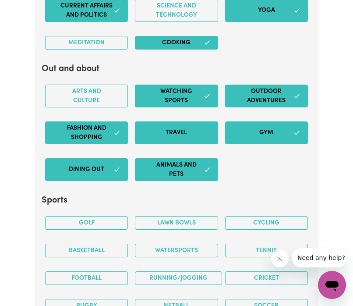
click at [172, 131] on button "Travel" at bounding box center [176, 132] width 83 height 23
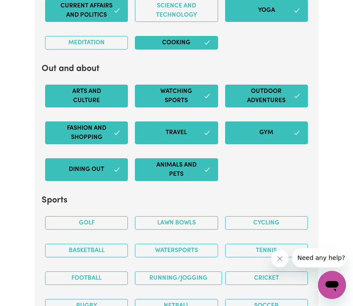
click at [121, 97] on button "Arts and Culture" at bounding box center [86, 95] width 83 height 23
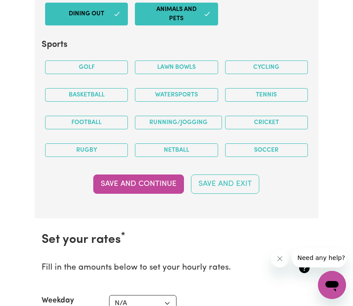
scroll to position [2336, 0]
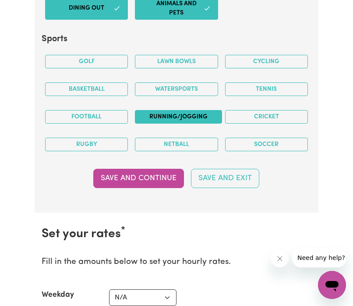
click at [198, 114] on button "Running/Jogging" at bounding box center [178, 117] width 87 height 14
click at [120, 117] on button "Football" at bounding box center [86, 117] width 83 height 14
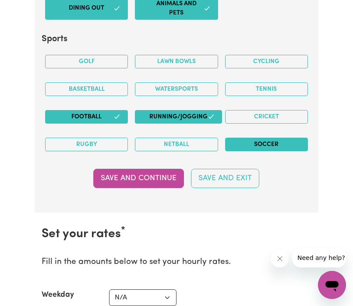
click at [261, 150] on button "Soccer" at bounding box center [266, 144] width 83 height 14
click at [126, 88] on button "Basketball" at bounding box center [86, 89] width 83 height 14
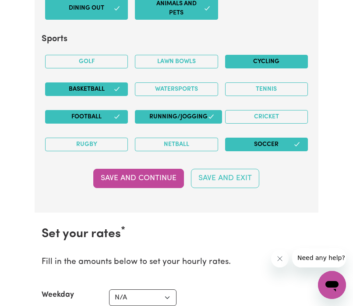
click at [284, 61] on button "Cycling" at bounding box center [266, 62] width 83 height 14
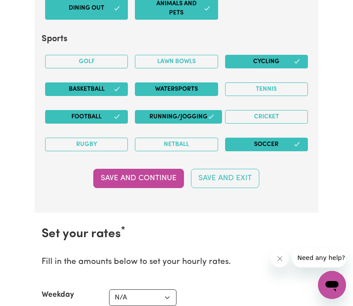
click at [202, 90] on button "Watersports" at bounding box center [176, 89] width 83 height 14
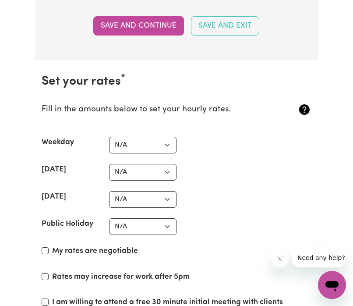
scroll to position [2489, 0]
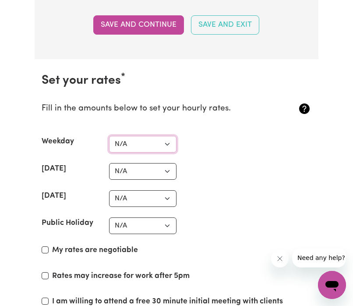
click at [166, 145] on select "N/A $37 $38 $39 $40 $41 $42 $43 $44 $45 $46 $47 $48 $49 $50 $51 $52 $53 $54 $55…" at bounding box center [142, 144] width 67 height 17
select select "37"
click at [109, 136] on select "N/A $37 $38 $39 $40 $41 $42 $43 $44 $45 $46 $47 $48 $49 $50 $51 $52 $53 $54 $55…" at bounding box center [142, 144] width 67 height 17
click at [162, 175] on select "N/A $37 $38 $39 $40 $41 $42 $43 $44 $45 $46 $47 $48 $49 $50 $51 $52 $53 $54 $55…" at bounding box center [142, 171] width 67 height 17
click at [109, 163] on select "N/A $37 $38 $39 $40 $41 $42 $43 $44 $45 $46 $47 $48 $49 $50 $51 $52 $53 $54 $55…" at bounding box center [142, 171] width 67 height 17
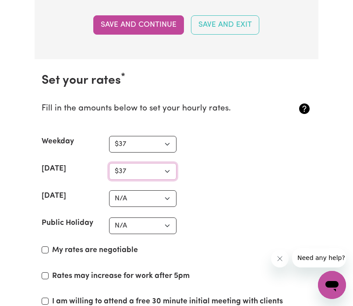
click at [159, 168] on select "N/A $37 $38 $39 $40 $41 $42 $43 $44 $45 $46 $47 $48 $49 $50 $51 $52 $53 $54 $55…" at bounding box center [142, 171] width 67 height 17
select select "40"
click at [109, 163] on select "N/A $37 $38 $39 $40 $41 $42 $43 $44 $45 $46 $47 $48 $49 $50 $51 $52 $53 $54 $55…" at bounding box center [142, 171] width 67 height 17
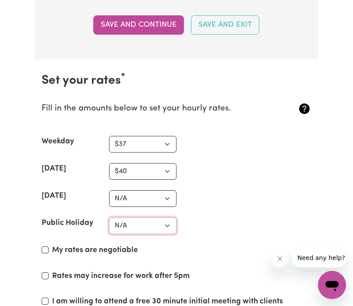
click at [150, 225] on select "N/A $37 $38 $39 $40 $41 $42 $43 $44 $45 $46 $47 $48 $49 $50 $51 $52 $53 $54 $55…" at bounding box center [142, 225] width 67 height 17
select select "45"
click at [109, 217] on select "N/A $37 $38 $39 $40 $41 $42 $43 $44 $45 $46 $47 $48 $49 $50 $51 $52 $53 $54 $55…" at bounding box center [142, 225] width 67 height 17
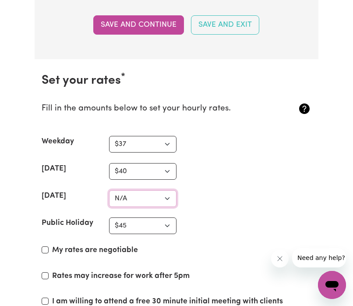
click at [158, 196] on select "N/A $37 $38 $39 $40 $41 $42 $43 $44 $45 $46 $47 $48 $49 $50 $51 $52 $53 $54 $55…" at bounding box center [142, 198] width 67 height 17
click at [109, 190] on select "N/A $37 $38 $39 $40 $41 $42 $43 $44 $45 $46 $47 $48 $49 $50 $51 $52 $53 $54 $55…" at bounding box center [142, 198] width 67 height 17
click at [158, 199] on select "N/A $37 $38 $39 $40 $41 $42 $43 $44 $45 $46 $47 $48 $49 $50 $51 $52 $53 $54 $55…" at bounding box center [142, 198] width 67 height 17
select select "50"
click at [109, 190] on select "N/A $37 $38 $39 $40 $41 $42 $43 $44 $45 $46 $47 $48 $49 $50 $51 $52 $53 $54 $55…" at bounding box center [142, 198] width 67 height 17
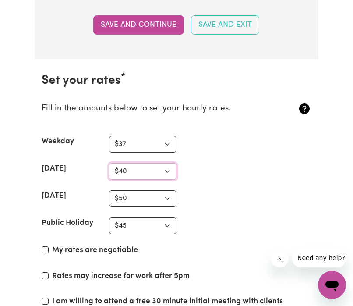
click at [166, 174] on select "N/A $37 $38 $39 $40 $41 $42 $43 $44 $45 $46 $47 $48 $49 $50 $51 $52 $53 $54 $55…" at bounding box center [142, 171] width 67 height 17
select select "42"
click at [109, 163] on select "N/A $37 $38 $39 $40 $41 $42 $43 $44 $45 $46 $47 $48 $49 $50 $51 $52 $53 $54 $55…" at bounding box center [142, 171] width 67 height 17
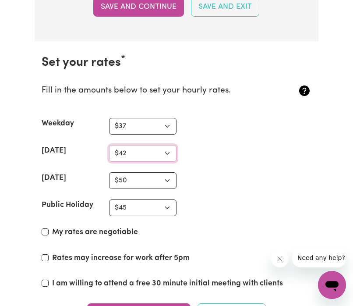
scroll to position [2510, 0]
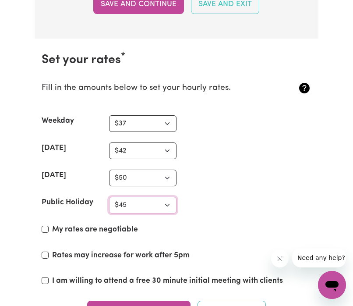
click at [165, 197] on select "N/A $37 $38 $39 $40 $41 $42 $43 $44 $45 $46 $47 $48 $49 $50 $51 $52 $53 $54 $55…" at bounding box center [142, 205] width 67 height 17
select select "60"
click at [109, 197] on select "N/A $37 $38 $39 $40 $41 $42 $43 $44 $45 $46 $47 $48 $49 $50 $51 $52 $53 $54 $55…" at bounding box center [142, 205] width 67 height 17
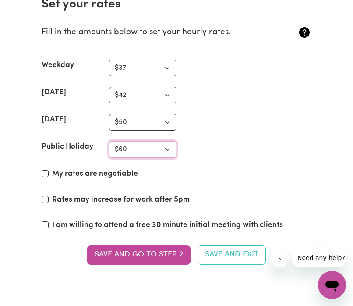
scroll to position [2567, 0]
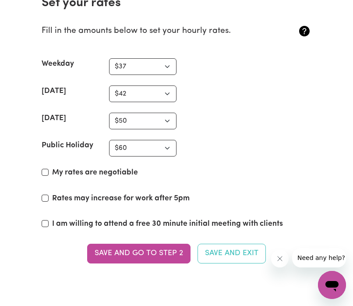
click at [49, 173] on div "My rates are negotiable" at bounding box center [177, 174] width 270 height 15
click at [44, 170] on input "My rates are negotiable" at bounding box center [45, 172] width 7 height 7
checkbox input "true"
click at [46, 197] on input "Rates may increase for work after 5pm" at bounding box center [45, 197] width 7 height 7
checkbox input "true"
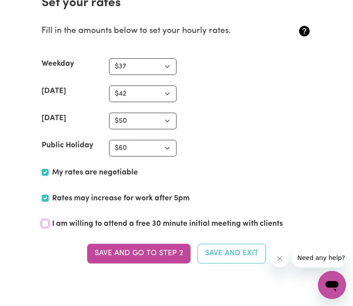
click at [46, 224] on input "I am willing to attend a free 30 minute initial meeting with clients" at bounding box center [45, 223] width 7 height 7
checkbox input "true"
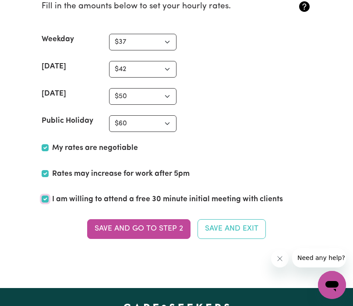
scroll to position [2593, 0]
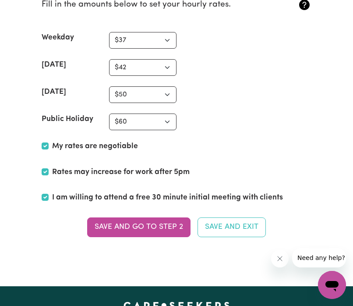
click at [129, 240] on section "Set your rates * Fill in the amounts below to set your hourly rates. Weekday N/…" at bounding box center [177, 108] width 284 height 306
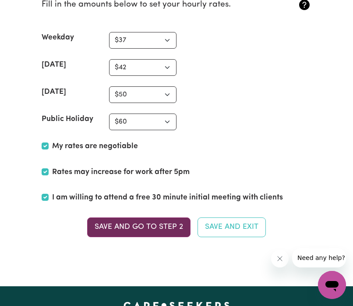
click at [136, 229] on button "Save and go to Step 2" at bounding box center [138, 226] width 103 height 19
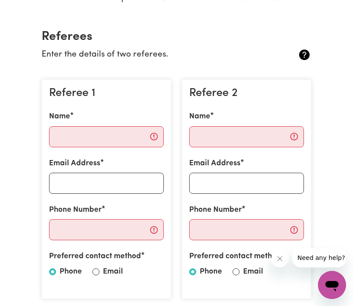
scroll to position [187, 0]
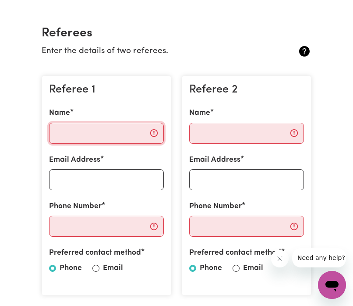
click at [102, 130] on input "Name" at bounding box center [106, 133] width 115 height 21
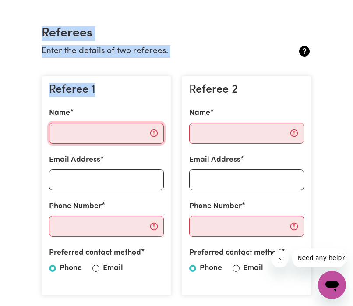
click at [102, 131] on input "Name" at bounding box center [106, 133] width 115 height 21
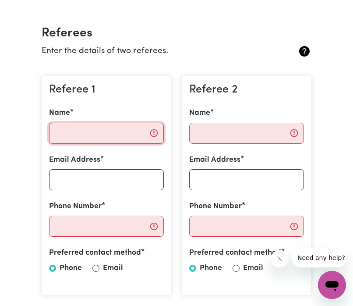
click at [102, 131] on input "Name" at bounding box center [106, 133] width 115 height 21
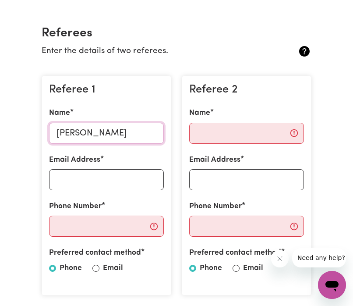
type input "Christine Salvador"
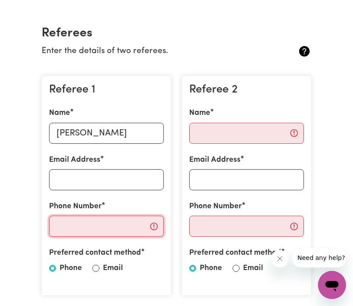
click at [93, 228] on input "Phone Number" at bounding box center [106, 225] width 115 height 21
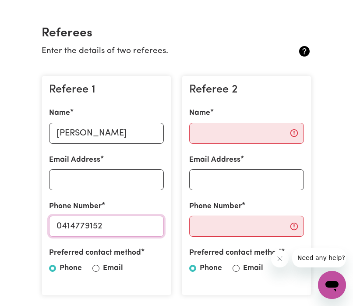
type input "0414779152"
click at [109, 176] on input "Email Address" at bounding box center [106, 179] width 115 height 21
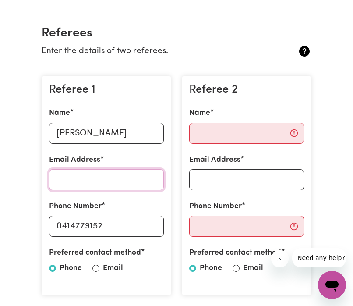
click at [109, 176] on input "Email Address" at bounding box center [106, 179] width 115 height 21
type input "christine_fennie@yahoo.com"
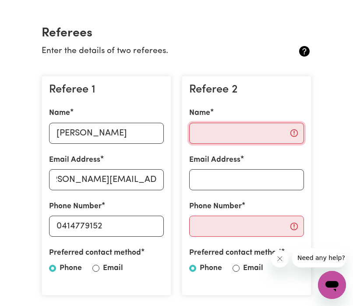
click at [211, 128] on input "Name" at bounding box center [246, 133] width 115 height 21
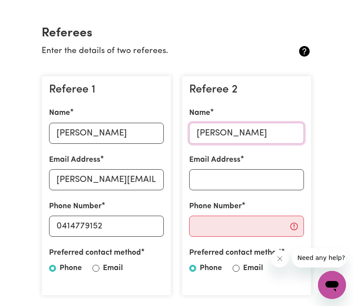
type input "Sheryl Israel"
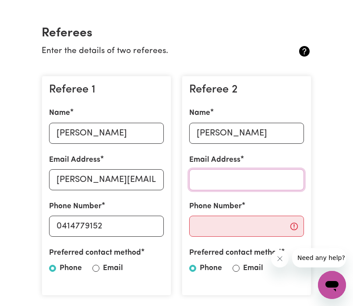
click at [220, 182] on input "Email Address" at bounding box center [246, 179] width 115 height 21
type input "sherylisrael@gmail.com"
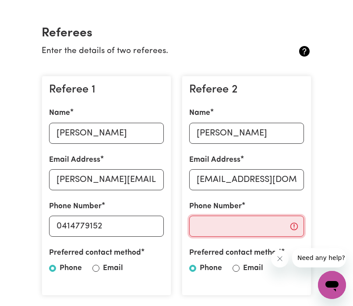
click at [218, 228] on input "Phone Number" at bounding box center [246, 225] width 115 height 21
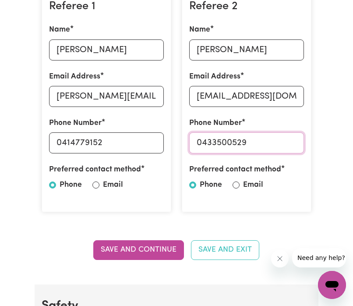
scroll to position [284, 0]
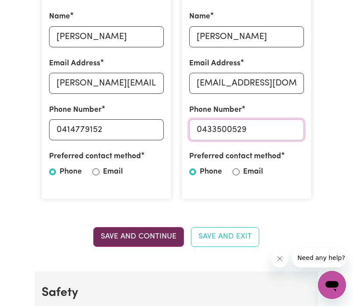
type input "0433500529"
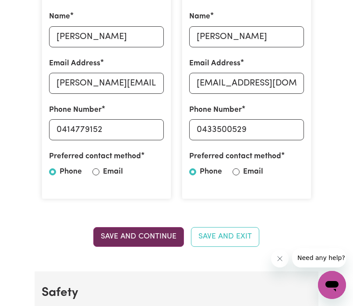
click at [155, 239] on button "Save and Continue" at bounding box center [138, 236] width 91 height 19
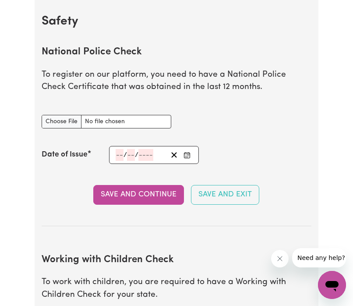
scroll to position [535, 0]
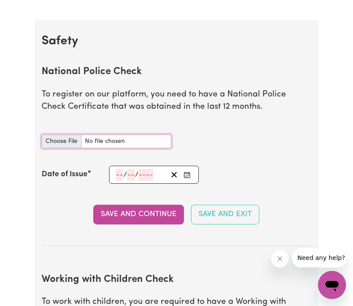
click at [75, 142] on input "National Police Check document" at bounding box center [107, 141] width 130 height 14
type input "C:\fakepath\National_Police_Check..pdf"
click at [123, 176] on input "number" at bounding box center [120, 175] width 8 height 12
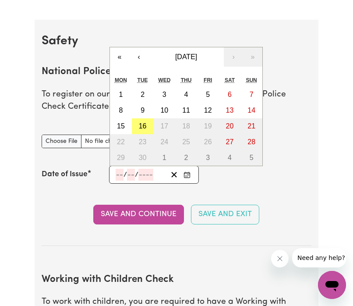
click at [123, 176] on input "number" at bounding box center [120, 175] width 8 height 12
type input "13"
type input "03"
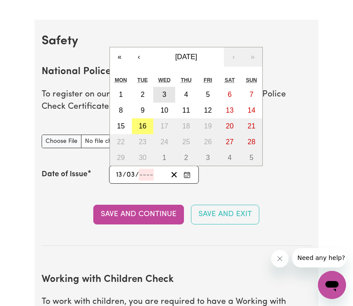
type input "0002-03-13"
type input "3"
type input "2"
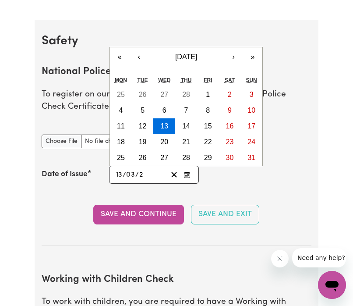
type input "0020-03-13"
type input "20"
type input "0202-03-13"
type input "202"
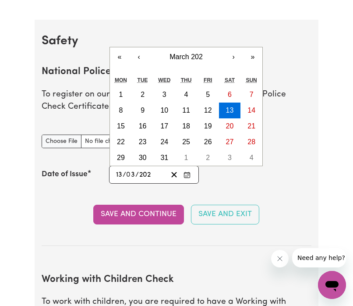
type input "2025-03-13"
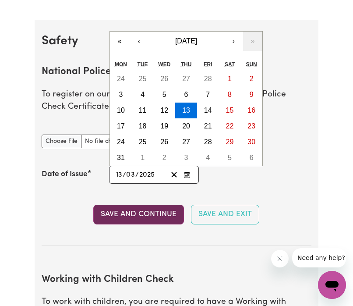
type input "2025"
click at [163, 215] on button "Save and Continue" at bounding box center [138, 213] width 91 height 19
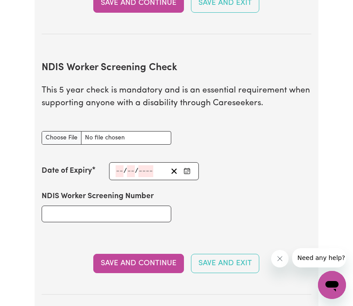
scroll to position [1070, 0]
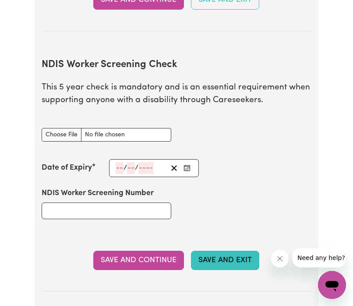
click at [217, 259] on button "Save and Exit" at bounding box center [225, 259] width 68 height 19
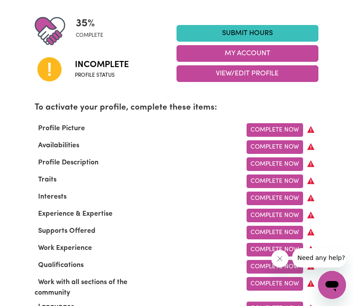
scroll to position [211, 0]
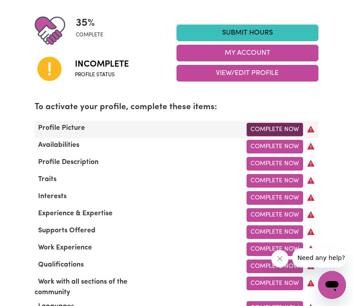
click at [275, 128] on link "Complete Now" at bounding box center [274, 130] width 56 height 14
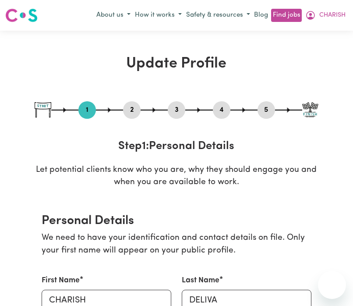
select select "[DEMOGRAPHIC_DATA]"
select select "[DEMOGRAPHIC_DATA] Work Visa"
select select "Studying a healthcare related degree or qualification"
select select "37"
select select "42"
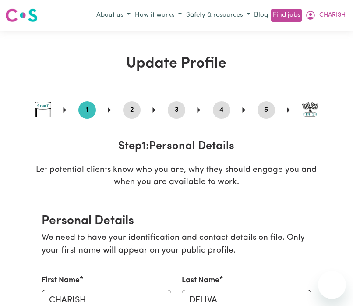
select select "50"
select select "60"
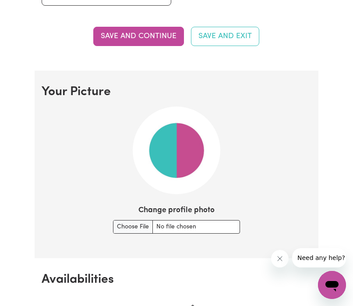
scroll to position [556, 0]
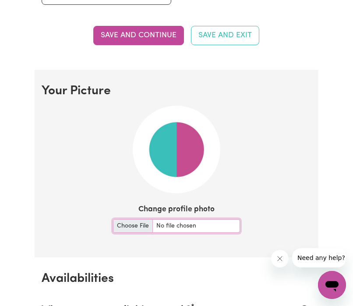
click at [136, 225] on input "Change profile photo" at bounding box center [176, 226] width 127 height 14
type input "C:\fakepath\EAFE23C7-4369-424B-A612-265B816F4834.png"
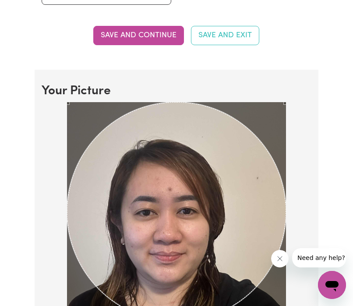
click at [292, 239] on div at bounding box center [177, 228] width 270 height 253
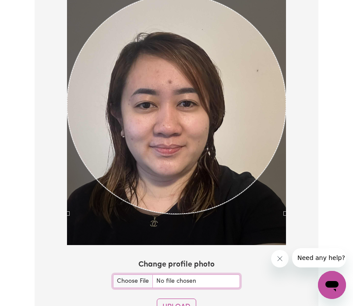
scroll to position [663, 0]
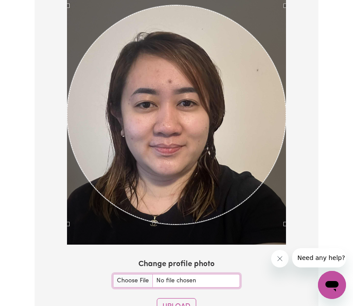
click at [147, 202] on div "Use the arrow keys to move the crop selection area" at bounding box center [176, 114] width 219 height 219
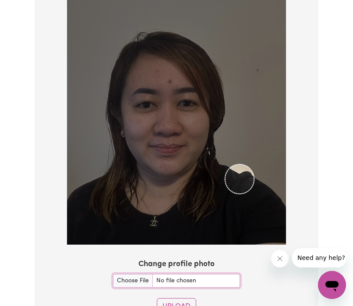
click at [224, 185] on img at bounding box center [176, 119] width 219 height 250
click at [162, 113] on div at bounding box center [176, 119] width 219 height 250
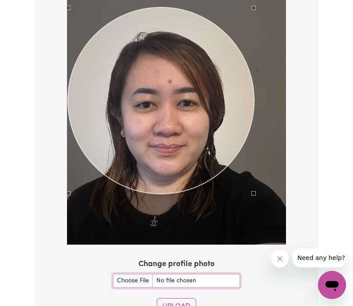
click at [66, 7] on div at bounding box center [177, 120] width 270 height 253
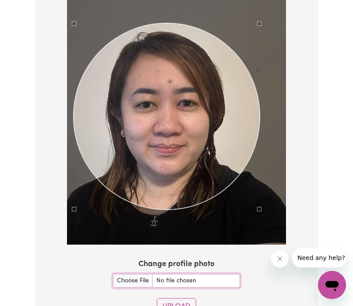
click at [119, 57] on div "Use the arrow keys to move the crop selection area" at bounding box center [167, 116] width 186 height 186
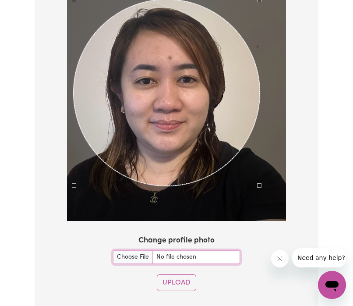
scroll to position [688, 0]
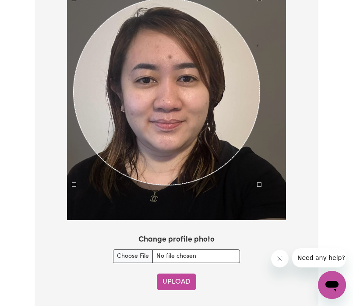
click at [187, 283] on button "Upload" at bounding box center [176, 281] width 39 height 17
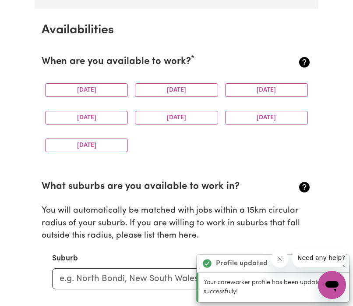
scroll to position [803, 0]
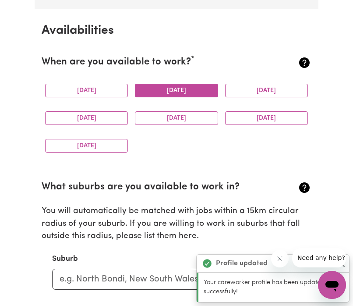
click at [150, 91] on button "[DATE]" at bounding box center [176, 91] width 83 height 14
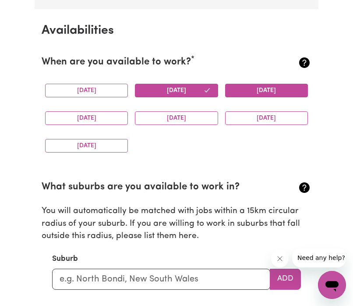
click at [242, 93] on button "Wednesday" at bounding box center [266, 91] width 83 height 14
click at [98, 96] on button "Monday" at bounding box center [86, 91] width 83 height 14
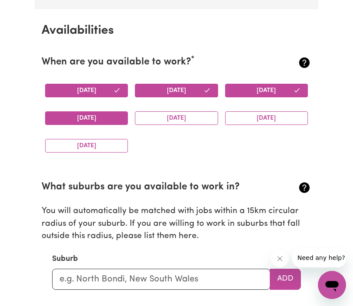
click at [103, 120] on button "Thursday" at bounding box center [86, 118] width 83 height 14
click at [157, 120] on button "Friday" at bounding box center [176, 118] width 83 height 14
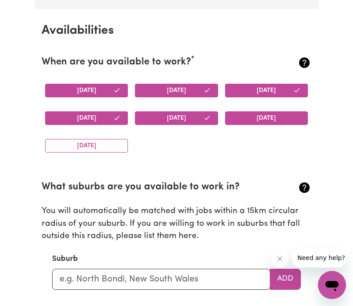
click at [251, 116] on button "Saturday" at bounding box center [266, 118] width 83 height 14
click at [102, 149] on button "Sunday" at bounding box center [86, 146] width 83 height 14
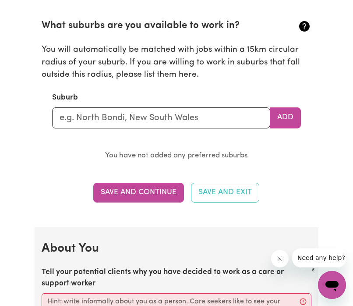
scroll to position [969, 0]
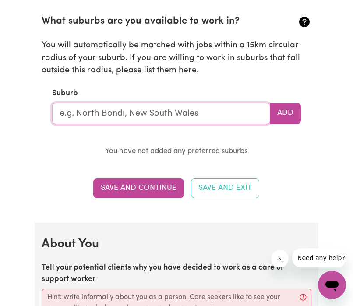
click at [180, 109] on input "text" at bounding box center [161, 113] width 218 height 21
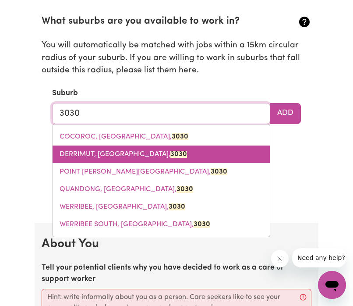
click at [144, 151] on link "DERRIMUT, Victoria, 3030" at bounding box center [161, 154] width 217 height 18
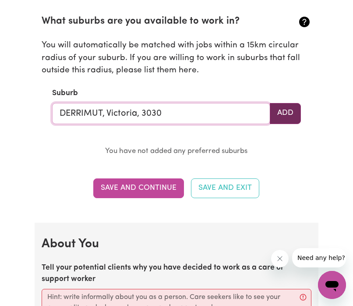
type input "DERRIMUT, Victoria, 3030"
click at [281, 107] on button "Add" at bounding box center [285, 113] width 31 height 21
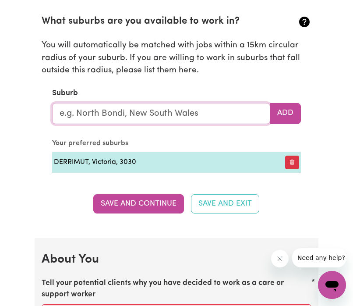
click at [233, 119] on input "text" at bounding box center [161, 113] width 218 height 21
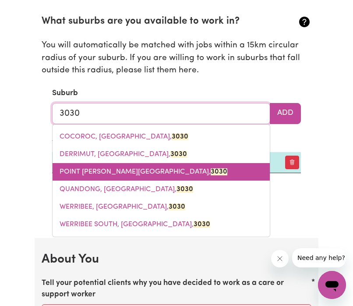
click at [211, 172] on mark "3030" at bounding box center [219, 171] width 17 height 7
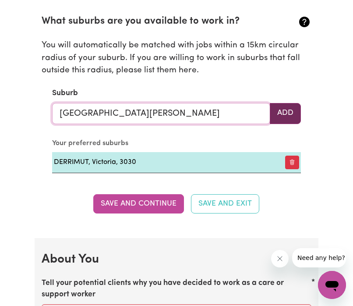
type input "[GEOGRAPHIC_DATA][PERSON_NAME]"
click at [284, 115] on button "Add" at bounding box center [285, 113] width 31 height 21
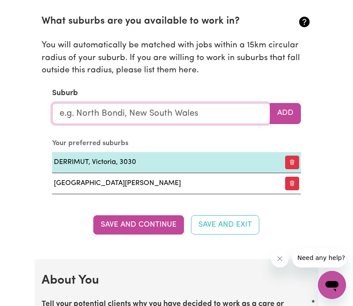
click at [215, 111] on input "text" at bounding box center [161, 113] width 218 height 21
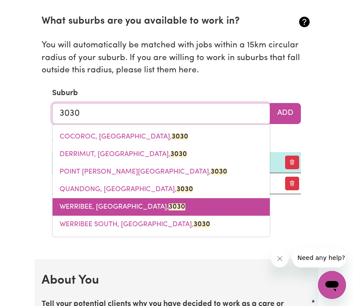
click at [161, 206] on link "WERRIBEE, Victoria, 3030" at bounding box center [161, 207] width 217 height 18
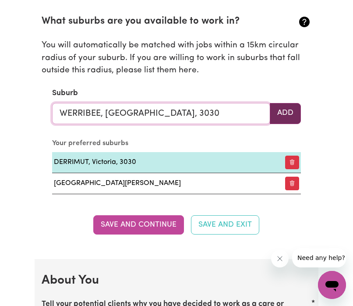
type input "WERRIBEE, Victoria, 3030"
click at [289, 112] on button "Add" at bounding box center [285, 113] width 31 height 21
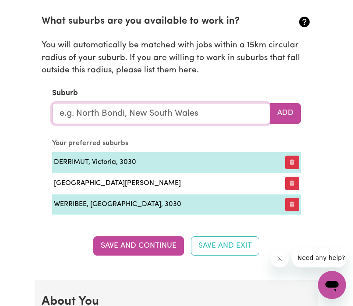
click at [236, 109] on input "text" at bounding box center [161, 113] width 218 height 21
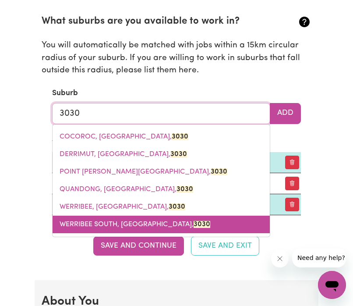
click at [193, 223] on mark "3030" at bounding box center [201, 224] width 17 height 7
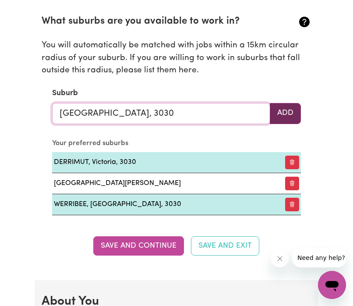
type input "WERRIBEE SOUTH, Victoria, 3030"
click at [290, 110] on button "Add" at bounding box center [285, 113] width 31 height 21
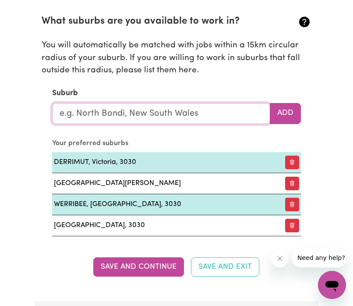
click at [209, 113] on input "text" at bounding box center [161, 113] width 218 height 21
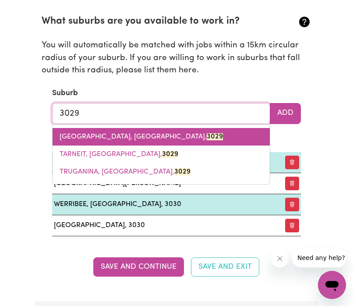
click at [159, 131] on link "HOPPERS CROSSING, Victoria, 3029" at bounding box center [161, 137] width 217 height 18
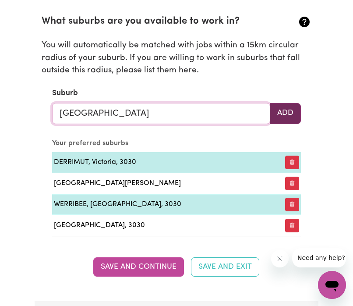
type input "HOPPERS CROSSING, Victoria, 3029"
click at [285, 114] on button "Add" at bounding box center [285, 113] width 31 height 21
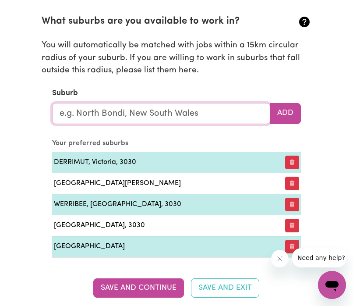
click at [240, 105] on input "text" at bounding box center [161, 113] width 218 height 21
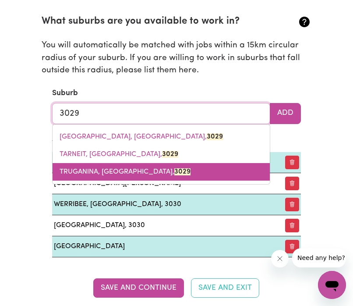
click at [170, 165] on link "TRUGANINA, Victoria, 3029" at bounding box center [161, 172] width 217 height 18
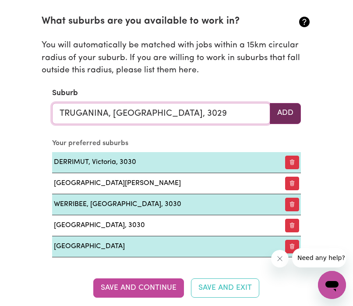
type input "TRUGANINA, Victoria, 3029"
click at [273, 115] on button "Add" at bounding box center [285, 113] width 31 height 21
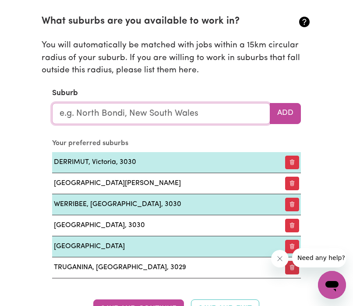
click at [237, 118] on input "text" at bounding box center [161, 113] width 218 height 21
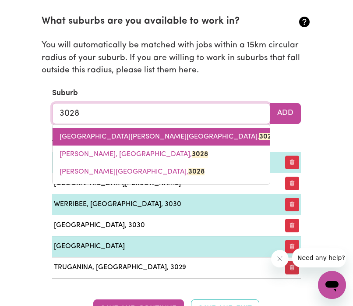
click at [191, 134] on link "ALTONA MEADOWS, Victoria, 3028" at bounding box center [161, 137] width 217 height 18
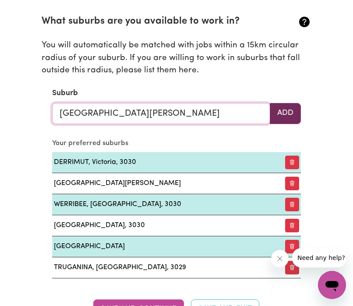
type input "ALTONA MEADOWS, Victoria, 3028"
click at [286, 113] on button "Add" at bounding box center [285, 113] width 31 height 21
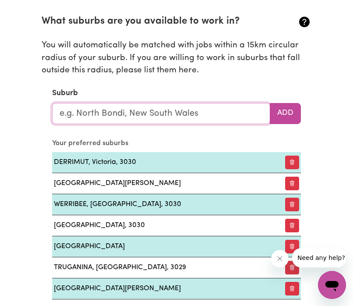
click at [238, 108] on input "text" at bounding box center [161, 113] width 218 height 21
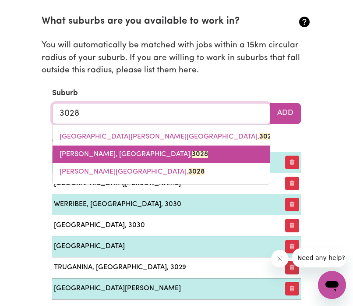
click at [184, 149] on link "LAVERTON, Victoria, 3028" at bounding box center [161, 154] width 217 height 18
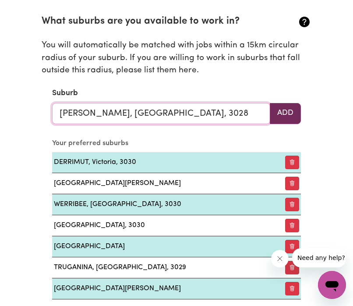
type input "LAVERTON, Victoria, 3028"
click at [288, 120] on button "Add" at bounding box center [285, 113] width 31 height 21
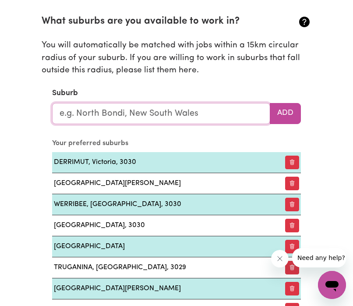
click at [239, 104] on input "text" at bounding box center [161, 113] width 218 height 21
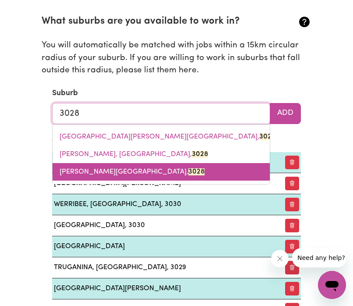
click at [184, 174] on link "SEABROOK, Victoria, 3028" at bounding box center [161, 172] width 217 height 18
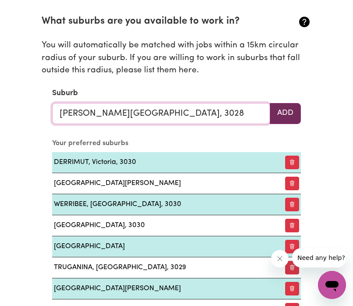
type input "SEABROOK, Victoria, 3028"
click at [283, 113] on button "Add" at bounding box center [285, 113] width 31 height 21
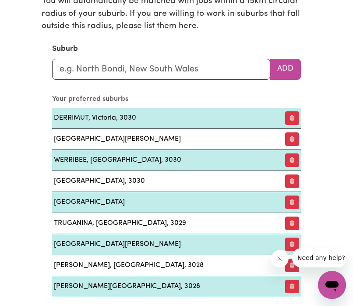
scroll to position [1003, 0]
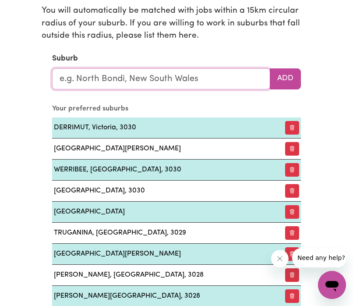
click at [230, 81] on input "text" at bounding box center [161, 78] width 218 height 21
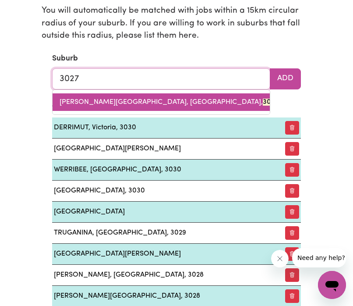
click at [174, 100] on link "WILLIAMS LANDING, Victoria, 3027" at bounding box center [161, 102] width 217 height 18
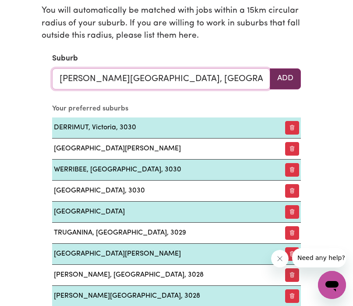
type input "WILLIAMS LANDING, Victoria, 3027"
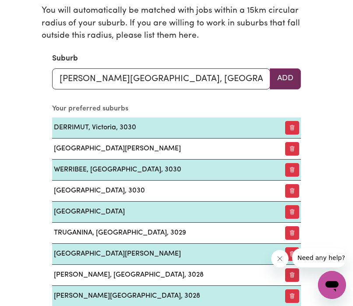
click at [280, 77] on button "Add" at bounding box center [285, 78] width 31 height 21
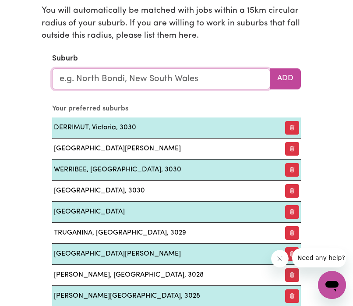
click at [238, 76] on input "text" at bounding box center [161, 78] width 218 height 21
type input "2"
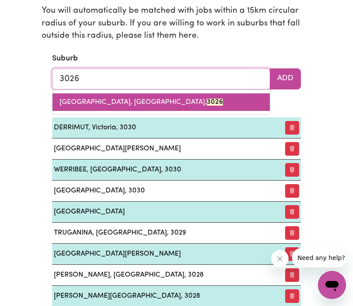
click at [192, 97] on link "LAVERTON NORTH, Victoria, 3026" at bounding box center [161, 102] width 217 height 18
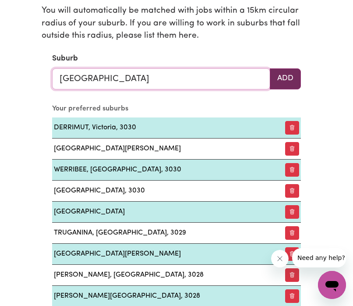
type input "LAVERTON NORTH, Victoria, 3026"
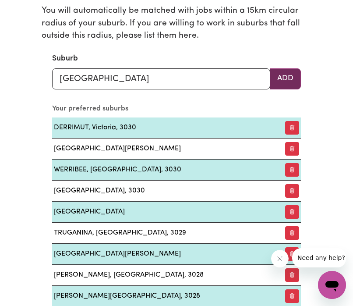
click at [283, 78] on button "Add" at bounding box center [285, 78] width 31 height 21
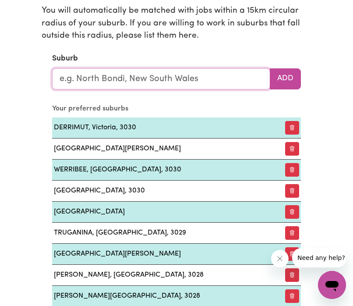
click at [229, 77] on input "text" at bounding box center [161, 78] width 218 height 21
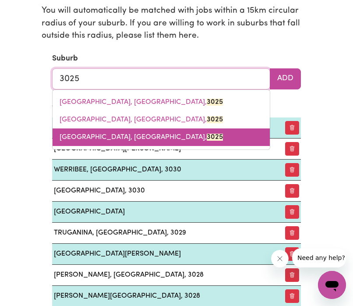
click at [158, 140] on link "ALTONA NORTH, Victoria, 3025" at bounding box center [161, 137] width 217 height 18
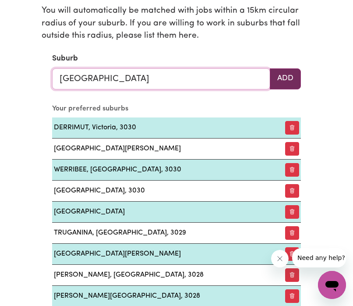
type input "ALTONA NORTH, Victoria, 3025"
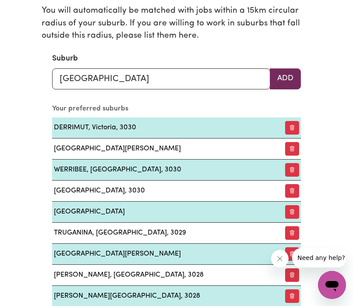
click at [287, 74] on button "Add" at bounding box center [285, 78] width 31 height 21
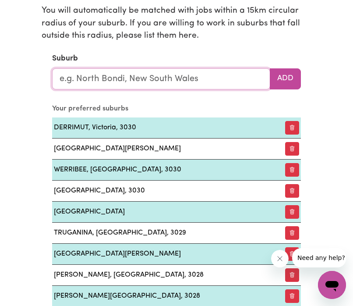
click at [213, 82] on input "text" at bounding box center [161, 78] width 218 height 21
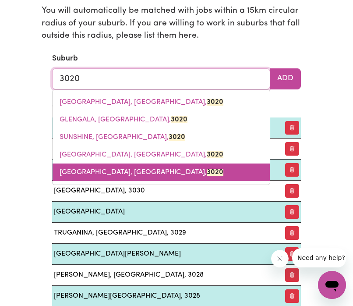
click at [166, 178] on link "SUNSHINE WEST, Victoria, 3020" at bounding box center [161, 172] width 217 height 18
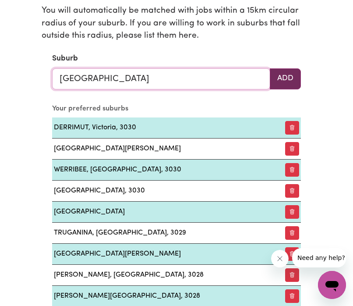
type input "SUNSHINE WEST, Victoria, 3020"
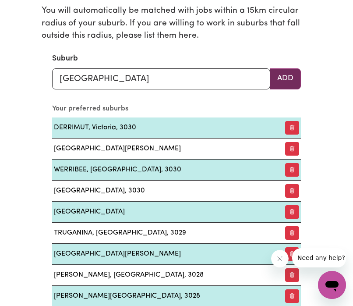
click at [283, 79] on button "Add" at bounding box center [285, 78] width 31 height 21
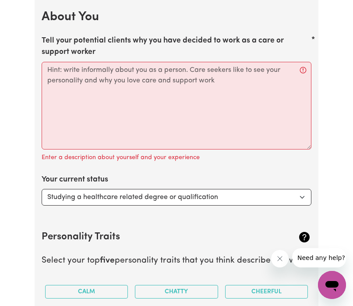
scroll to position [1465, 0]
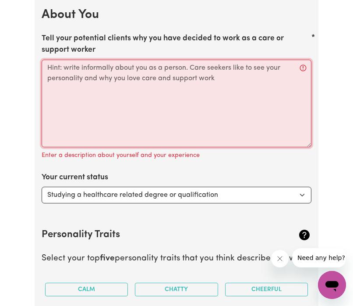
click at [255, 134] on textarea "Tell your potential clients why you have decided to work as a care or support w…" at bounding box center [177, 104] width 270 height 88
click at [100, 82] on textarea "Tell your potential clients why you have decided to work as a care or support w…" at bounding box center [177, 104] width 270 height 88
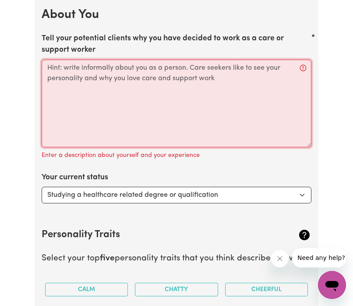
click at [100, 82] on textarea "Tell your potential clients why you have decided to work as a care or support w…" at bounding box center [177, 104] width 270 height 88
paste textarea "“I chose to work as a care and support worker because I find purpose in helping…"
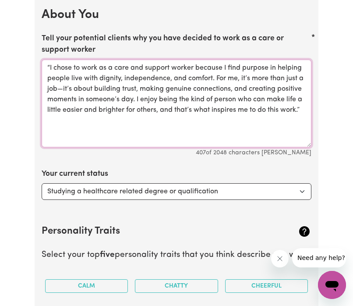
click at [53, 70] on textarea "“I chose to work as a care and support worker because I find purpose in helping…" at bounding box center [177, 104] width 270 height 88
click at [291, 112] on textarea "I chose to work as a care and support worker because I find purpose in helping …" at bounding box center [177, 104] width 270 height 88
type textarea "I chose to work as a care and support worker because I find purpose in helping …"
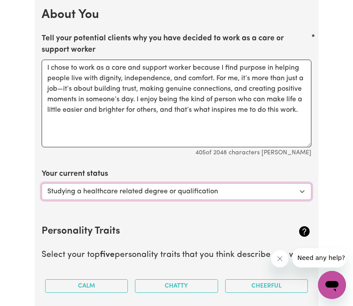
click at [294, 188] on select "Select... Studying a healthcare related degree or qualification Studying a non-…" at bounding box center [177, 191] width 270 height 17
click at [42, 183] on select "Select... Studying a healthcare related degree or qualification Studying a non-…" at bounding box center [177, 191] width 270 height 17
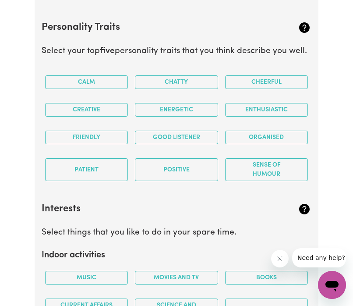
scroll to position [1675, 0]
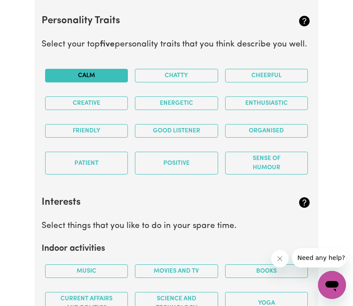
click at [116, 73] on button "Calm" at bounding box center [86, 76] width 83 height 14
click at [251, 75] on button "Cheerful" at bounding box center [266, 76] width 83 height 14
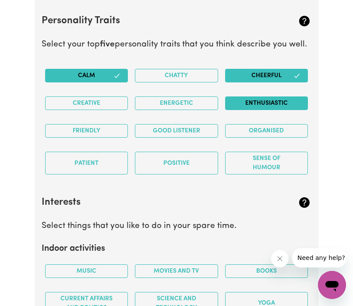
click at [253, 97] on button "Enthusiastic" at bounding box center [266, 103] width 83 height 14
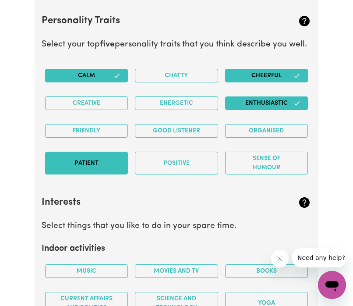
click at [121, 158] on button "Patient" at bounding box center [86, 162] width 83 height 23
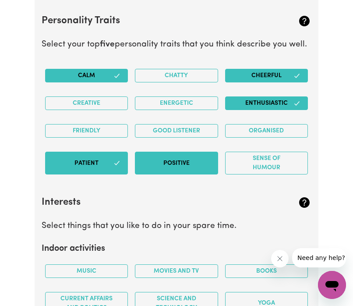
click at [181, 153] on button "Positive" at bounding box center [176, 162] width 83 height 23
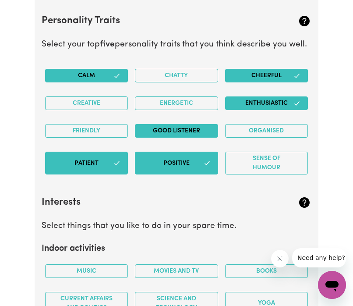
click at [202, 127] on button "Good Listener" at bounding box center [176, 131] width 83 height 14
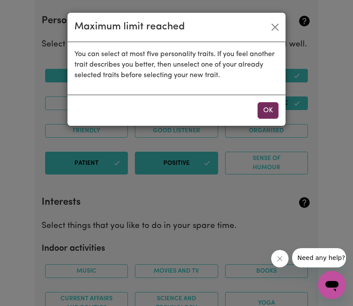
click at [271, 107] on button "OK" at bounding box center [267, 110] width 21 height 17
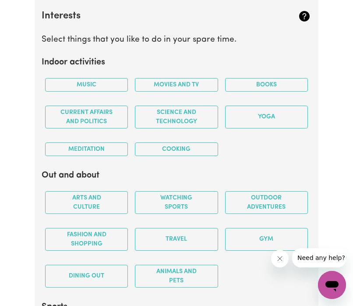
scroll to position [1873, 0]
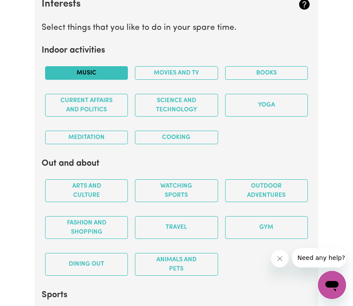
click at [112, 71] on button "Music" at bounding box center [86, 73] width 83 height 14
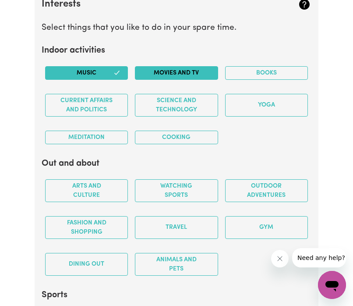
click at [178, 76] on button "Movies and TV" at bounding box center [176, 73] width 83 height 14
click at [245, 67] on button "Books" at bounding box center [266, 73] width 83 height 14
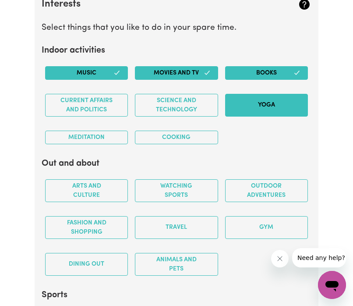
click at [250, 98] on button "Yoga" at bounding box center [266, 105] width 83 height 23
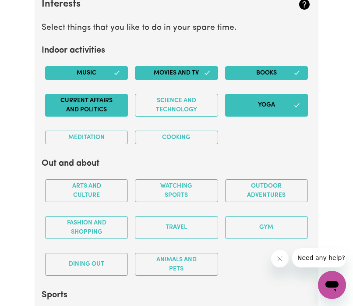
click at [93, 106] on button "Current Affairs and Politics" at bounding box center [86, 105] width 83 height 23
click at [98, 133] on button "Meditation" at bounding box center [86, 137] width 83 height 14
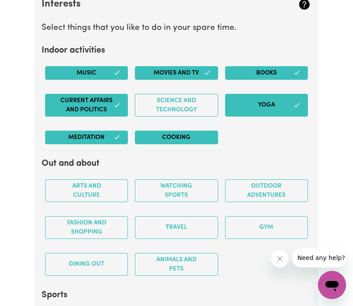
click at [151, 135] on button "Cooking" at bounding box center [176, 137] width 83 height 14
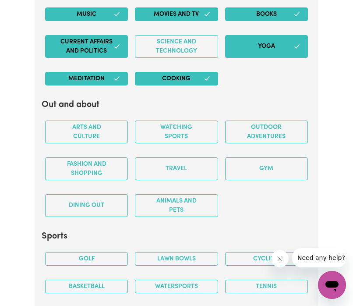
scroll to position [1927, 0]
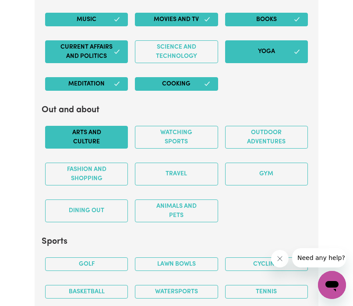
click at [113, 134] on button "Arts and Culture" at bounding box center [86, 137] width 83 height 23
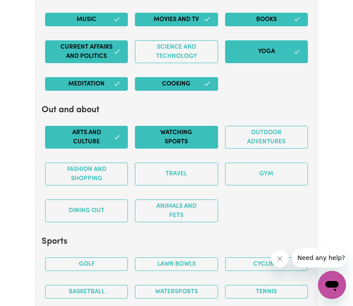
click at [160, 135] on button "Watching sports" at bounding box center [176, 137] width 83 height 23
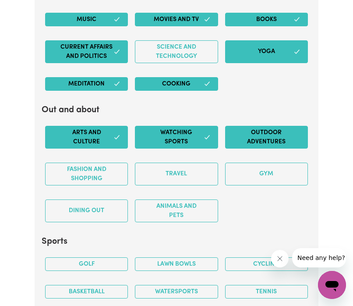
click at [229, 134] on button "Outdoor adventures" at bounding box center [266, 137] width 83 height 23
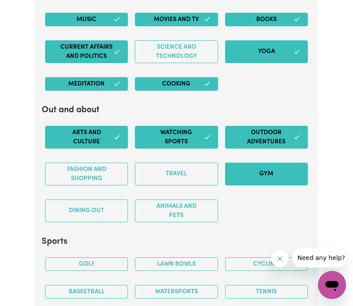
click at [239, 163] on button "Gym" at bounding box center [266, 173] width 83 height 23
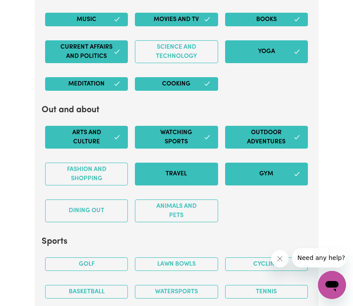
click at [198, 171] on button "Travel" at bounding box center [176, 173] width 83 height 23
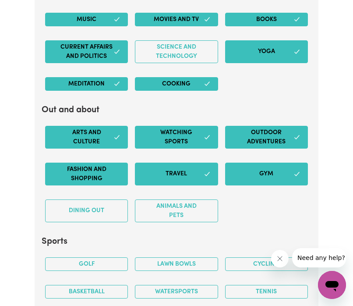
click at [111, 168] on button "Fashion and shopping" at bounding box center [86, 173] width 83 height 23
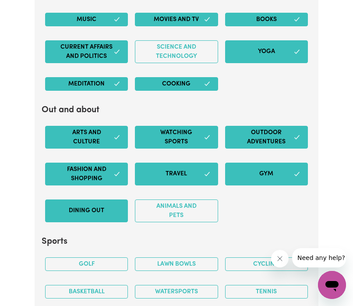
click at [104, 208] on button "Dining out" at bounding box center [86, 210] width 83 height 23
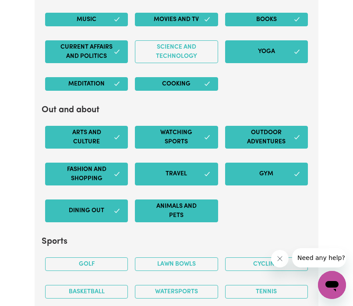
click at [168, 209] on button "Animals and pets" at bounding box center [176, 210] width 83 height 23
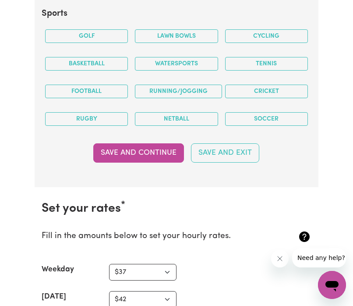
scroll to position [2151, 0]
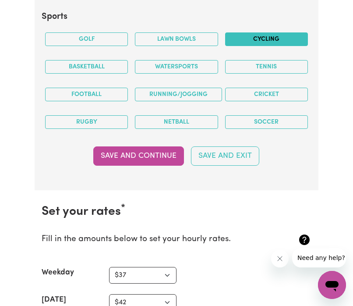
click at [251, 38] on button "Cycling" at bounding box center [266, 39] width 83 height 14
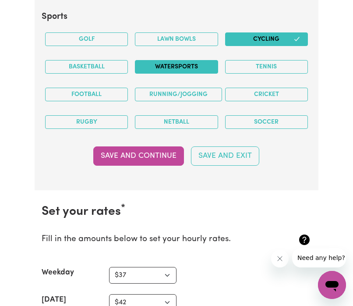
click at [192, 66] on button "Watersports" at bounding box center [176, 67] width 83 height 14
click at [102, 66] on button "Basketball" at bounding box center [86, 67] width 83 height 14
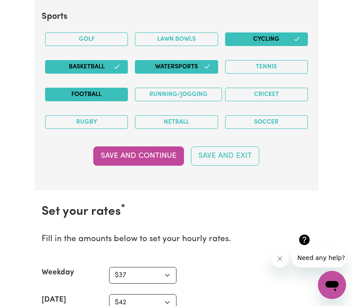
click at [104, 88] on button "Football" at bounding box center [86, 95] width 83 height 14
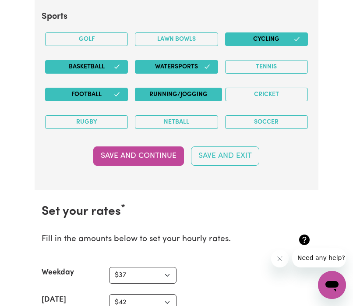
click at [155, 93] on button "Running/Jogging" at bounding box center [178, 95] width 87 height 14
click at [239, 120] on button "Soccer" at bounding box center [266, 122] width 83 height 14
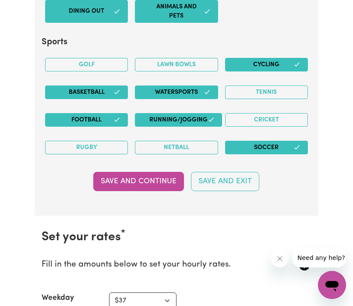
scroll to position [2076, 0]
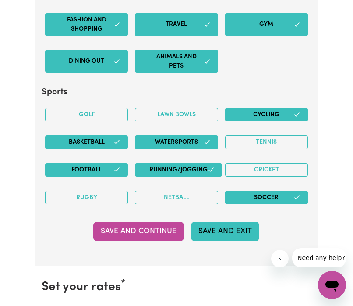
click at [210, 229] on button "Save and Exit" at bounding box center [225, 231] width 68 height 19
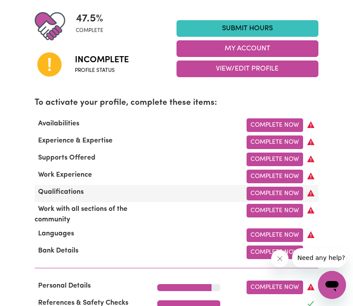
scroll to position [215, 0]
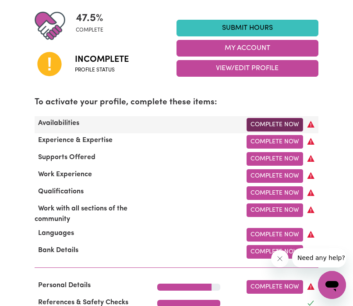
click at [272, 127] on link "Complete Now" at bounding box center [274, 125] width 56 height 14
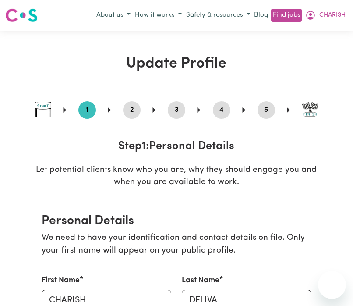
select select "[DEMOGRAPHIC_DATA]"
select select "[DEMOGRAPHIC_DATA] Work Visa"
select select "Studying a healthcare related degree or qualification"
select select "37"
select select "42"
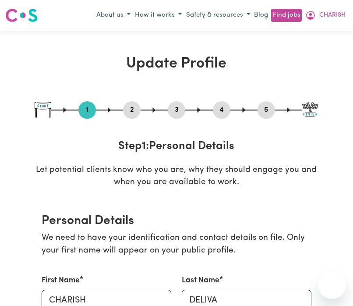
select select "50"
select select "60"
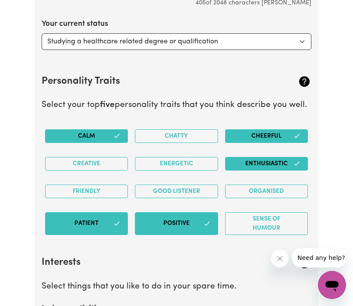
scroll to position [1451, 0]
